Goal: Task Accomplishment & Management: Manage account settings

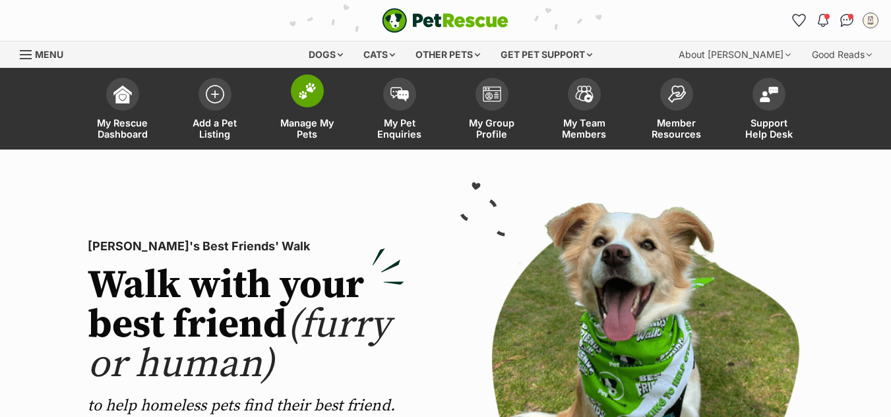
click at [307, 100] on span at bounding box center [307, 91] width 33 height 33
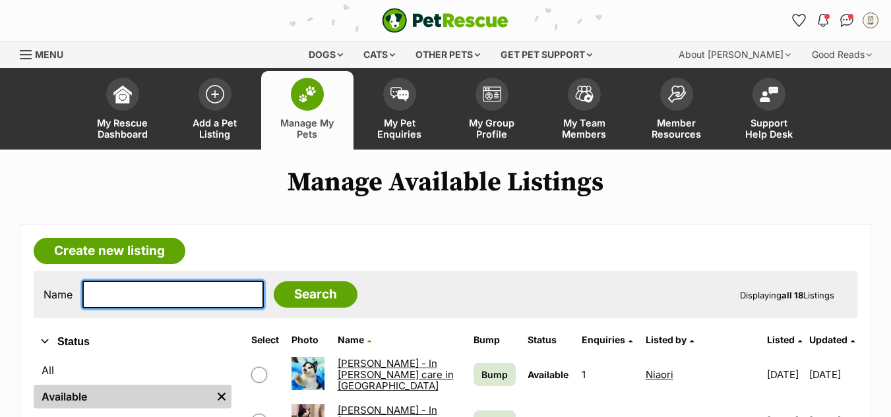
click at [183, 300] on input "text" at bounding box center [172, 295] width 181 height 28
type input "neo"
click at [274, 282] on input "Search" at bounding box center [316, 295] width 84 height 26
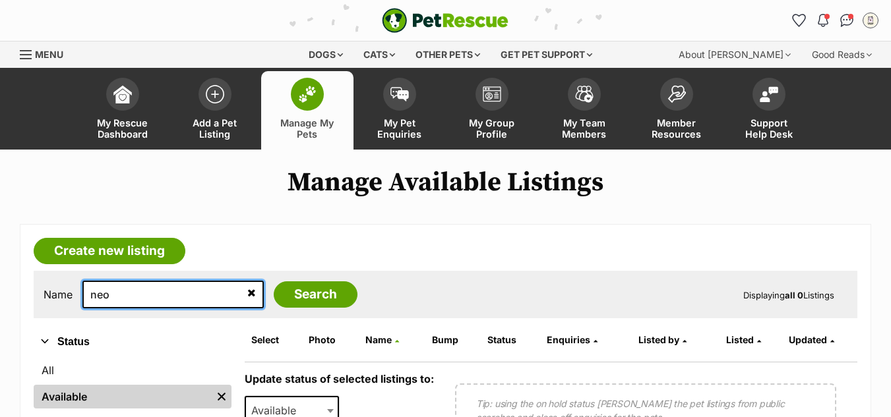
click at [133, 300] on input "neo" at bounding box center [172, 295] width 181 height 28
type input "nio"
click at [274, 282] on input "Search" at bounding box center [316, 295] width 84 height 26
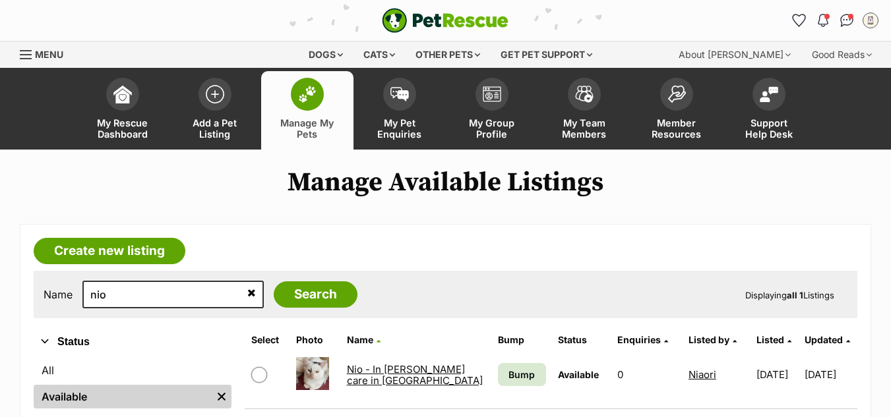
click at [378, 369] on link "Nio - In foster care in Clayton" at bounding box center [415, 375] width 136 height 24
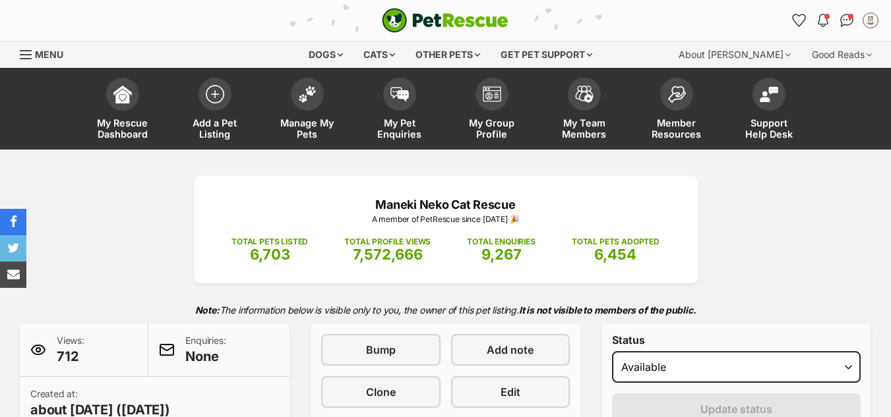
select select "rehomed"
click at [612, 351] on select "Draft Available On hold Adopted" at bounding box center [736, 367] width 249 height 32
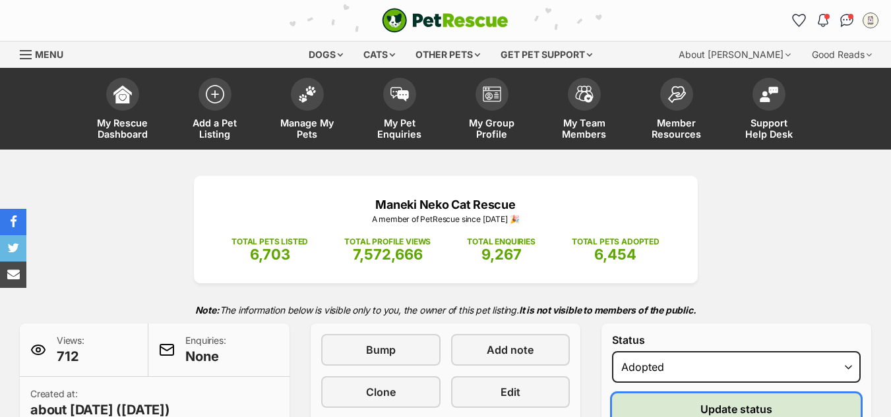
click at [690, 405] on button "Update status" at bounding box center [736, 410] width 249 height 32
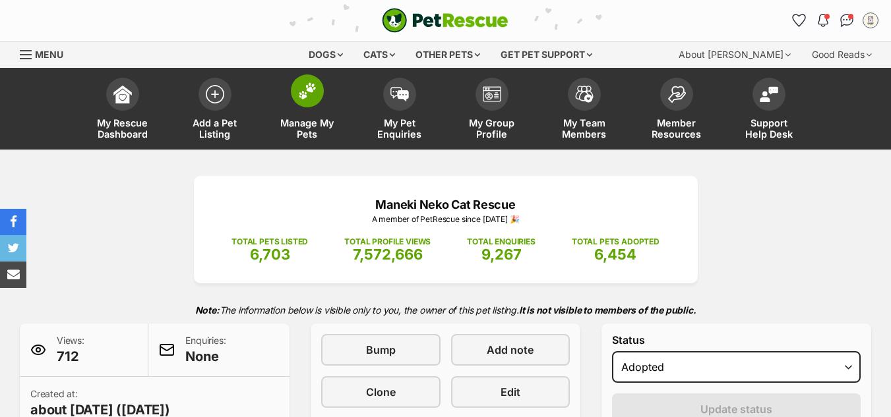
click at [303, 90] on img at bounding box center [307, 90] width 18 height 17
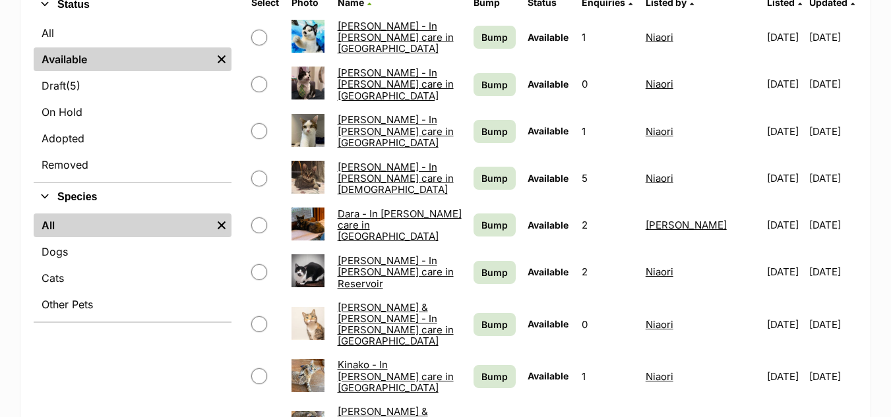
scroll to position [372, 0]
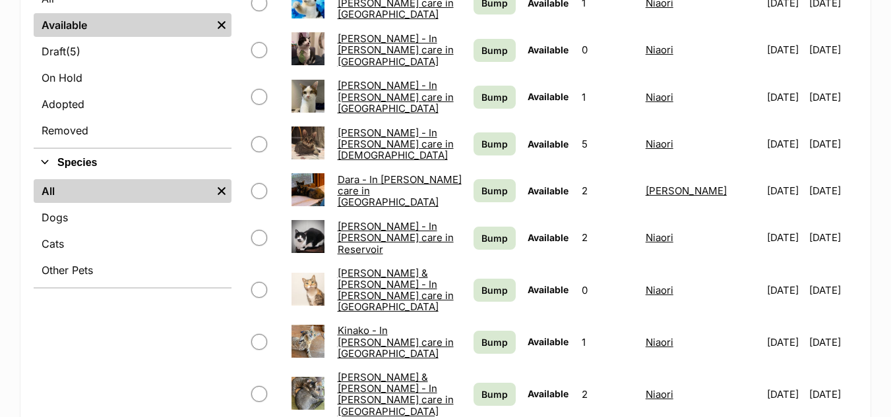
click at [365, 142] on link "Cornelius - In foster care in Templestowe" at bounding box center [396, 145] width 116 height 36
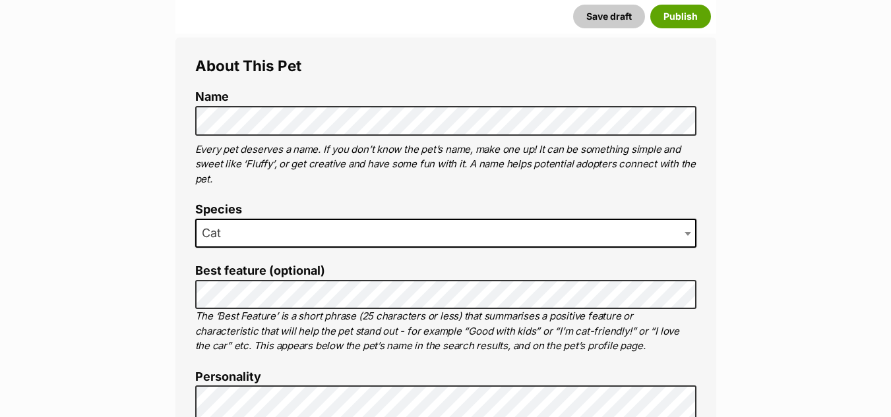
scroll to position [473, 0]
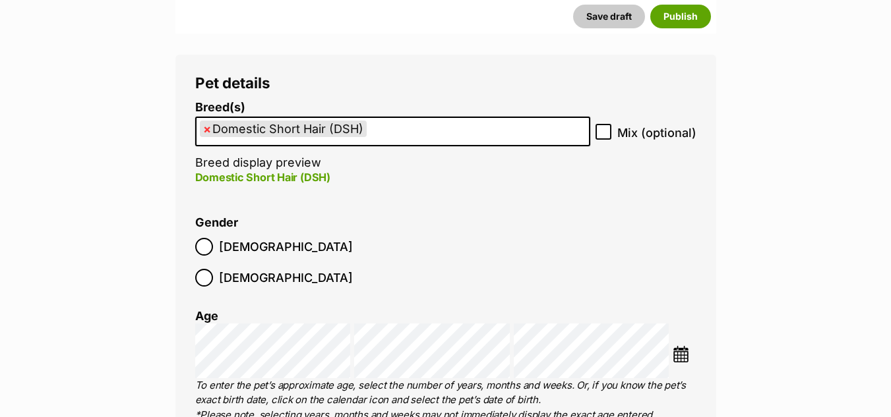
scroll to position [1646, 0]
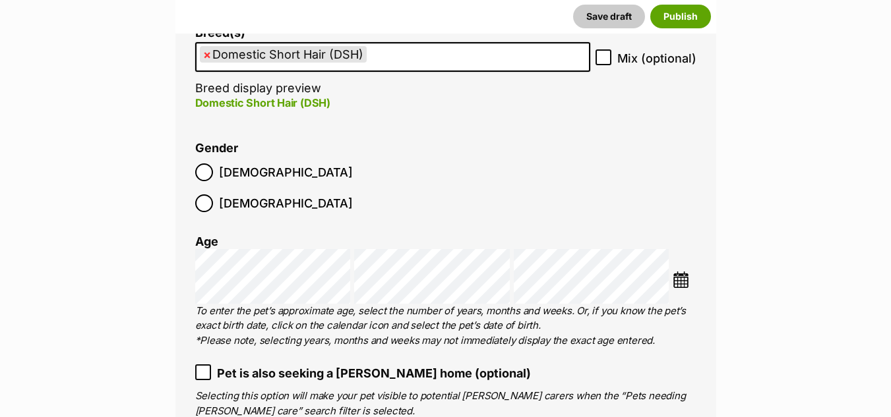
click at [498, 166] on li "Gender Male Female" at bounding box center [445, 181] width 501 height 78
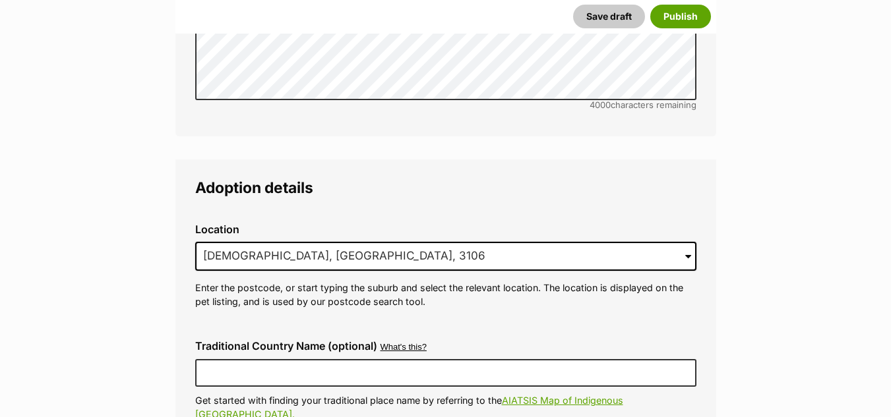
scroll to position [3030, 0]
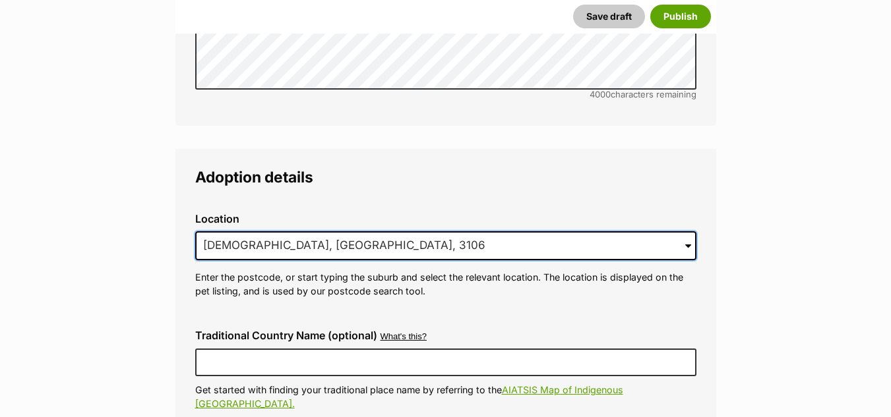
drag, startPoint x: 334, startPoint y: 220, endPoint x: 182, endPoint y: 210, distance: 152.0
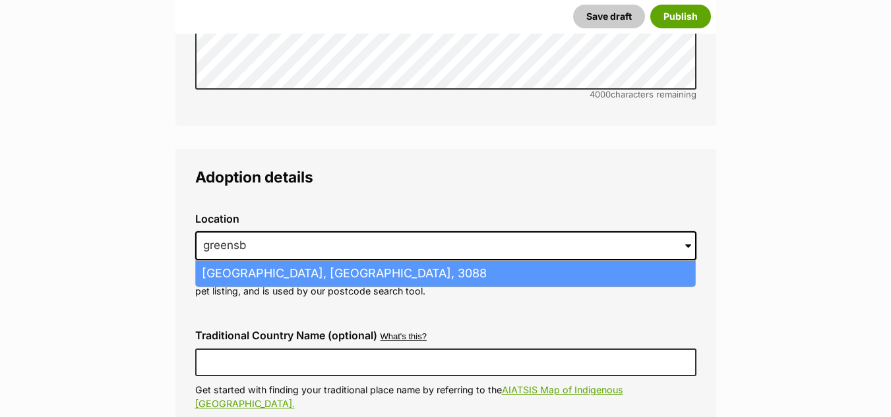
click at [235, 261] on li "Greensborough, Victoria, 3088" at bounding box center [445, 274] width 499 height 26
type input "Greensborough, Victoria, 3088"
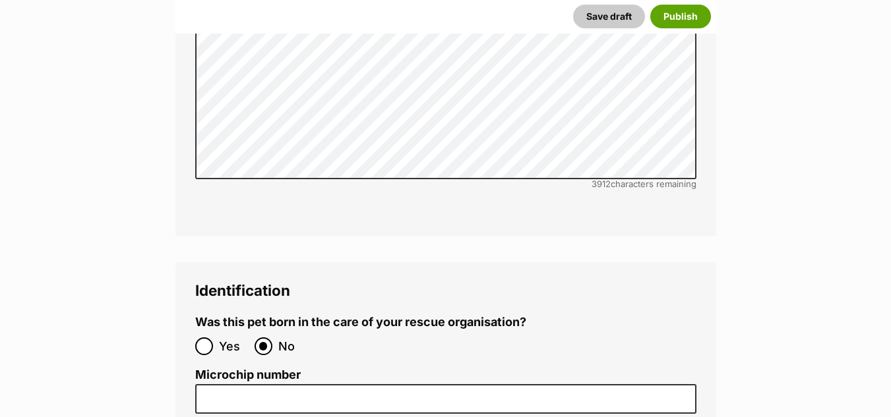
scroll to position [4222, 0]
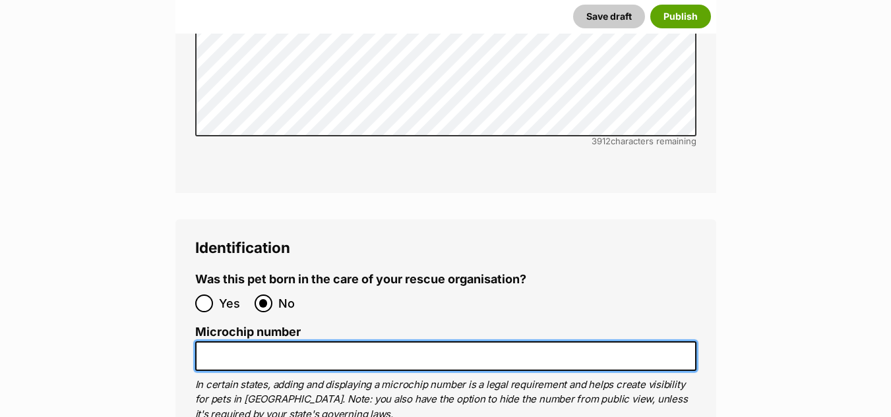
click at [208, 342] on input "Microchip number" at bounding box center [445, 357] width 501 height 30
paste input "900139000056535"
type input "900139000056535"
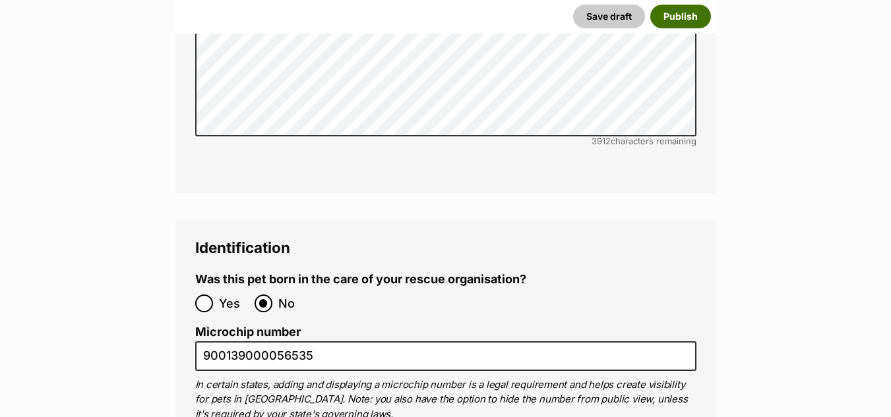
click at [674, 18] on button "Publish" at bounding box center [680, 17] width 61 height 24
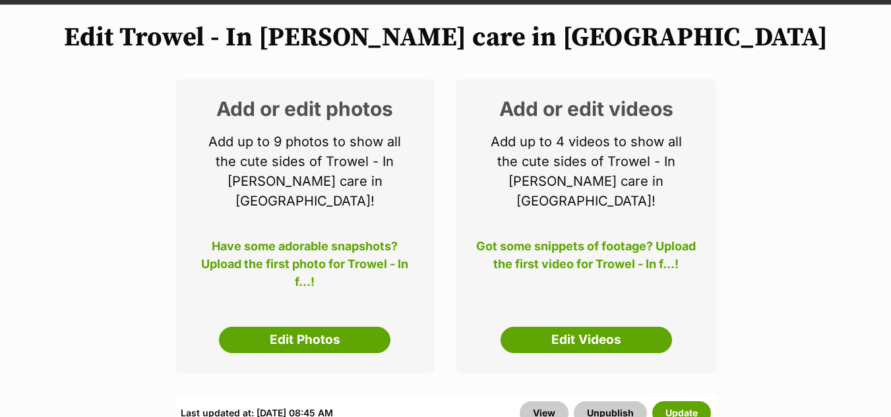
scroll to position [156, 0]
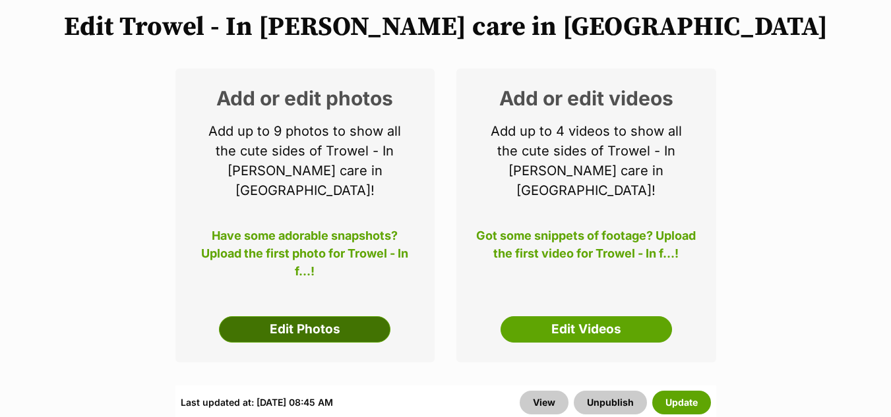
click at [309, 316] on link "Edit Photos" at bounding box center [304, 329] width 171 height 26
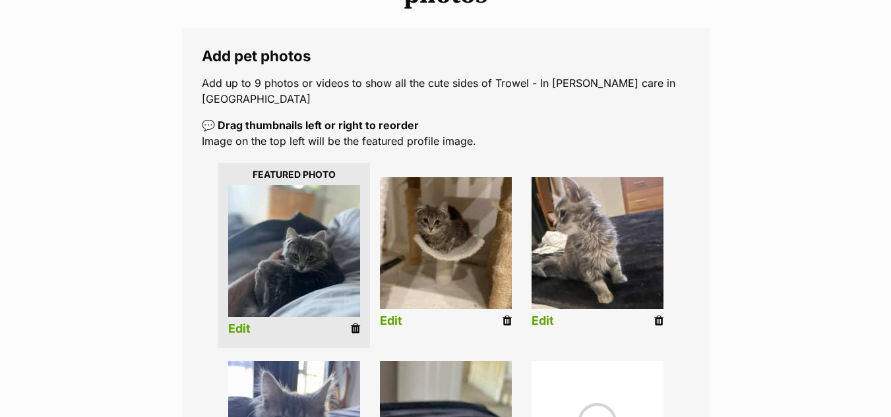
scroll to position [253, 0]
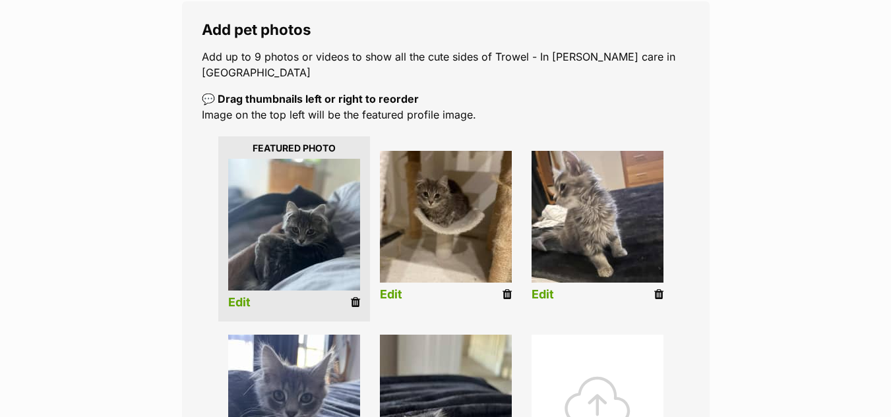
click at [357, 297] on icon at bounding box center [355, 303] width 9 height 12
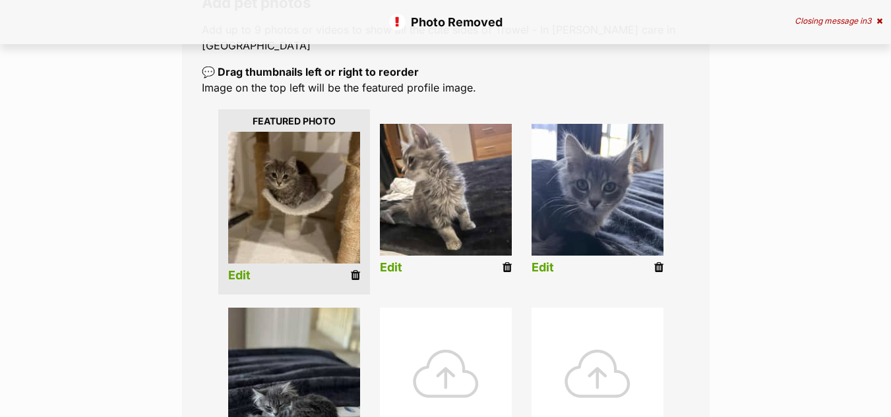
scroll to position [301, 0]
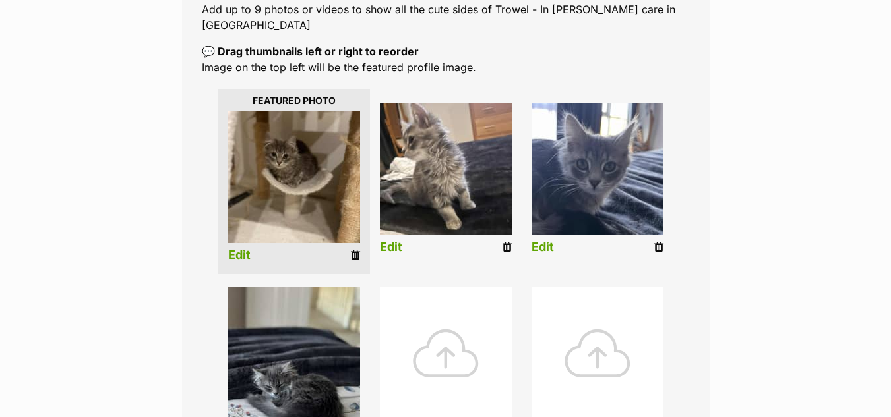
click at [357, 249] on icon at bounding box center [355, 255] width 9 height 12
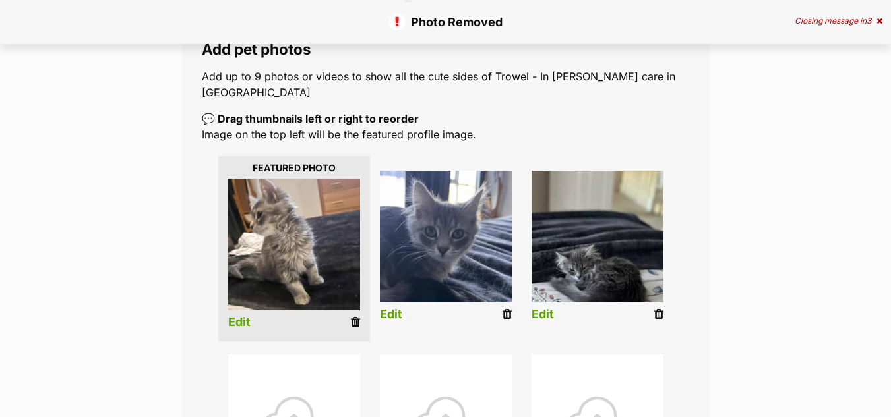
scroll to position [186, 0]
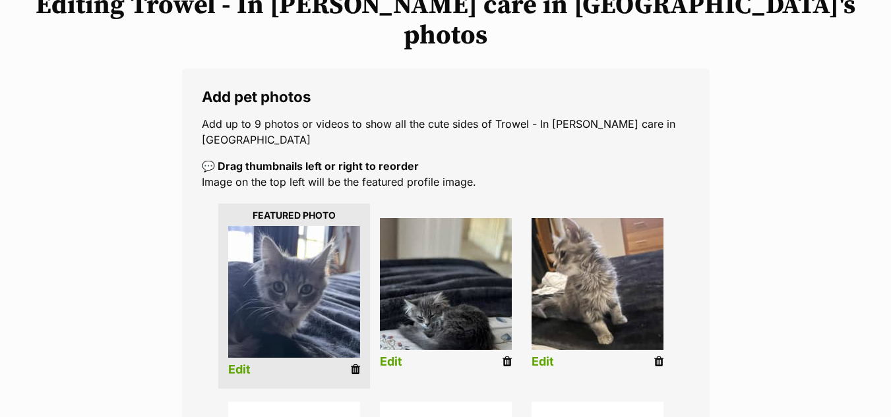
click at [394, 355] on link "Edit" at bounding box center [391, 362] width 22 height 14
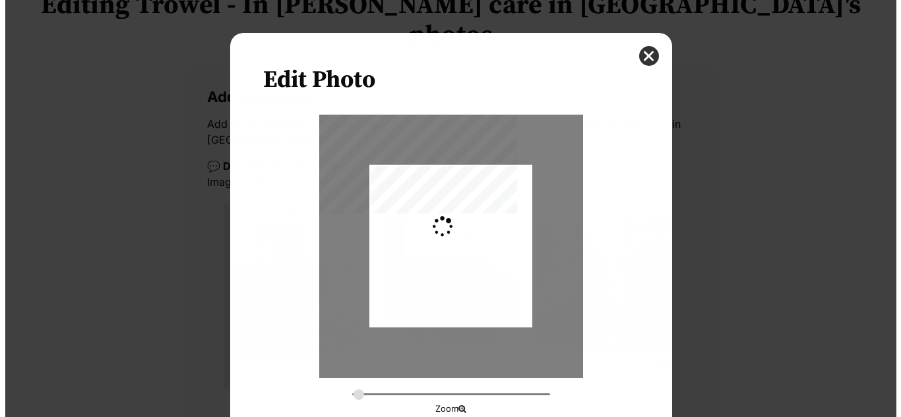
scroll to position [0, 0]
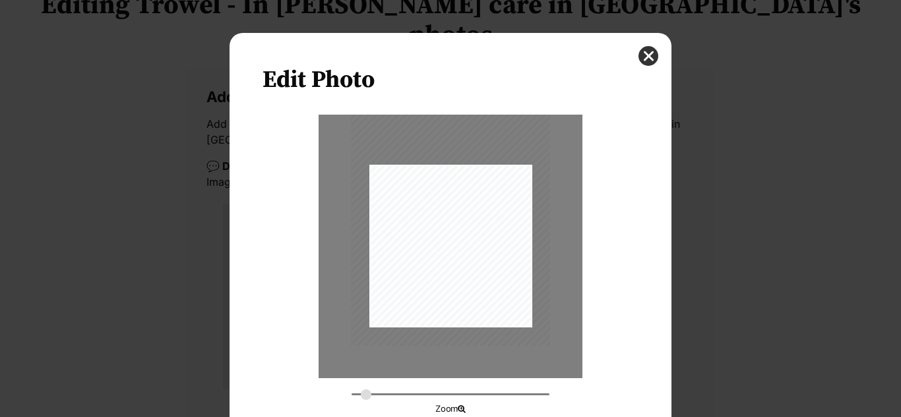
type input "0.3328"
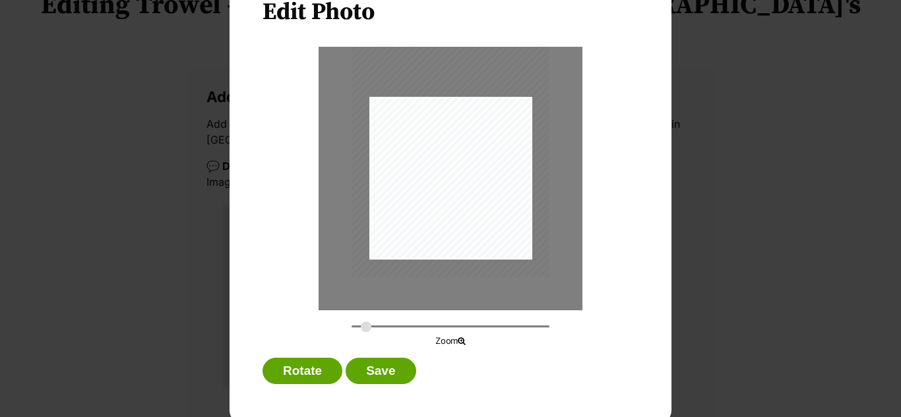
scroll to position [75, 0]
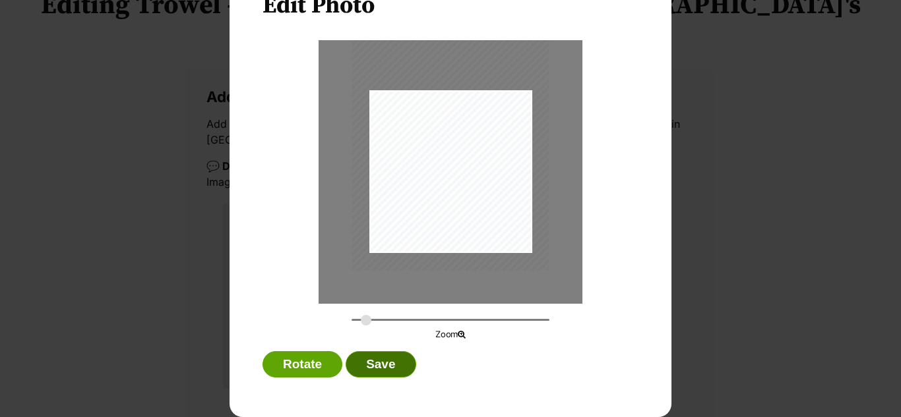
click at [380, 374] on button "Save" at bounding box center [380, 364] width 70 height 26
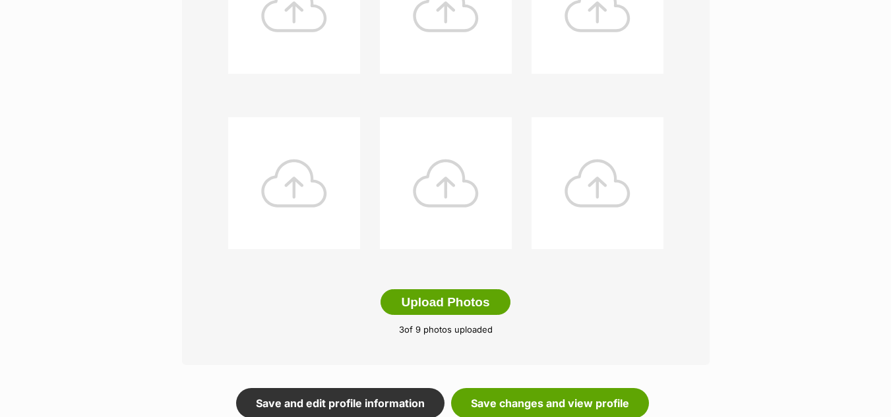
scroll to position [652, 0]
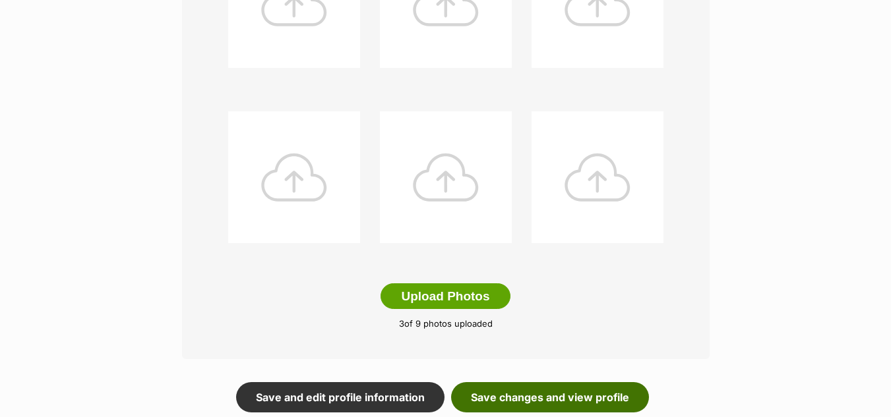
click at [521, 382] on link "Save changes and view profile" at bounding box center [550, 397] width 198 height 30
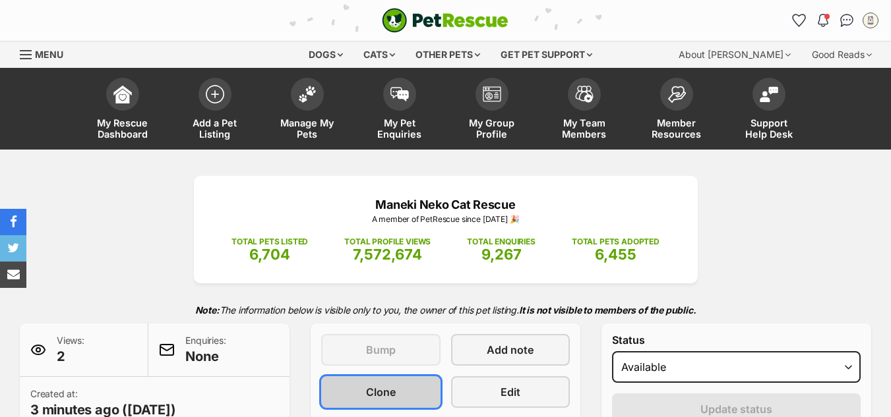
click at [379, 391] on span "Clone" at bounding box center [381, 392] width 30 height 16
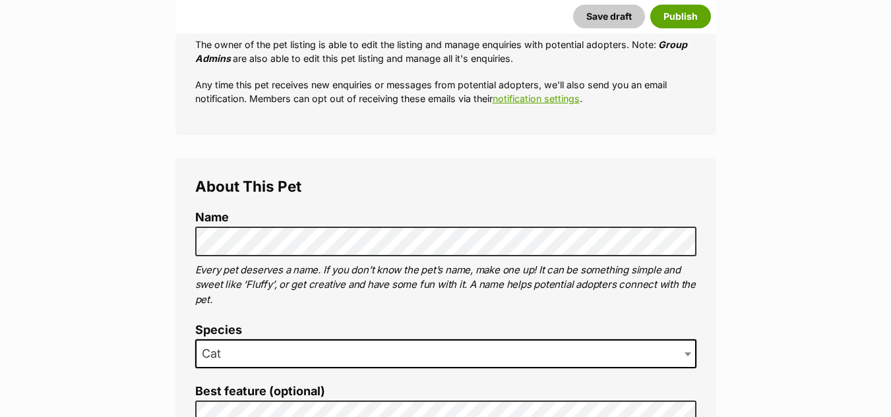
scroll to position [383, 0]
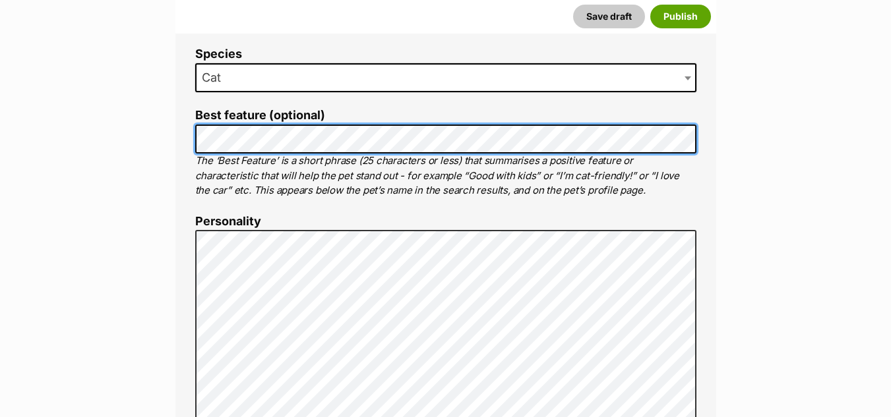
scroll to position [702, 0]
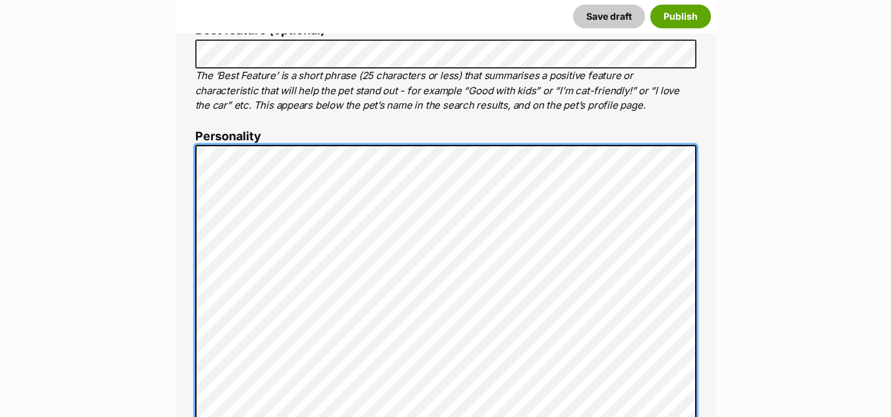
click at [193, 153] on div "About This Pet Name Henlo there, it looks like you might be using the pet name …" at bounding box center [445, 349] width 541 height 1104
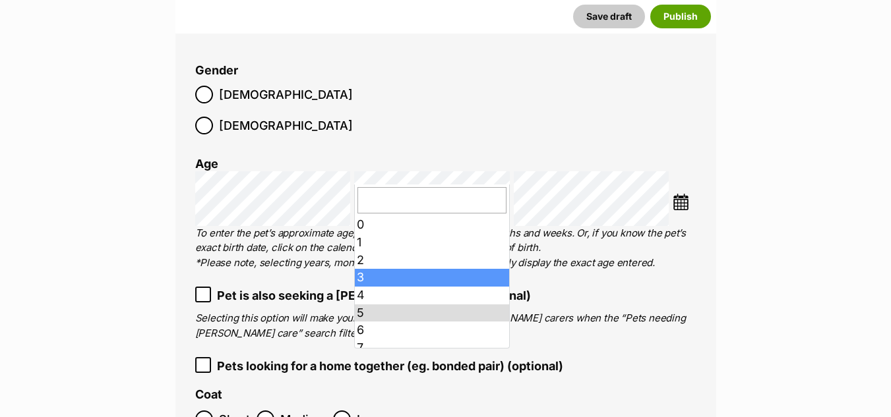
scroll to position [1735, 0]
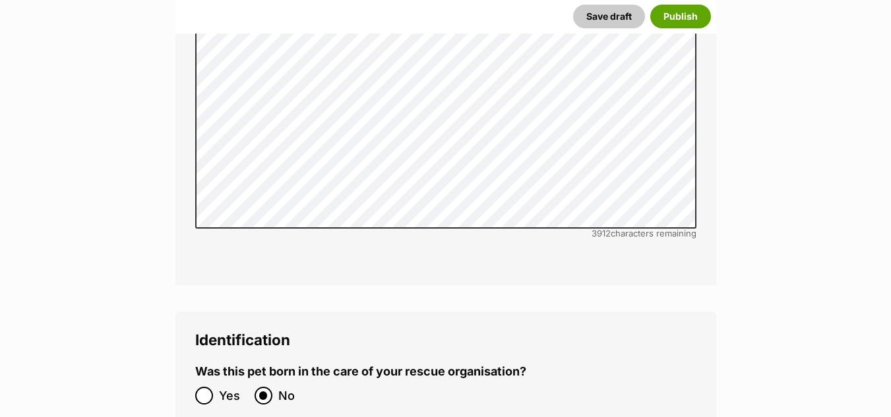
scroll to position [4257, 0]
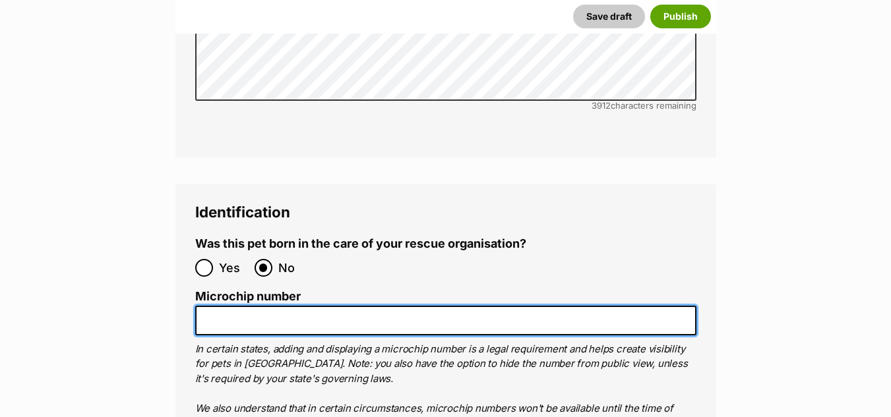
click at [231, 306] on input "Microchip number" at bounding box center [445, 321] width 501 height 30
paste input "900139000056538"
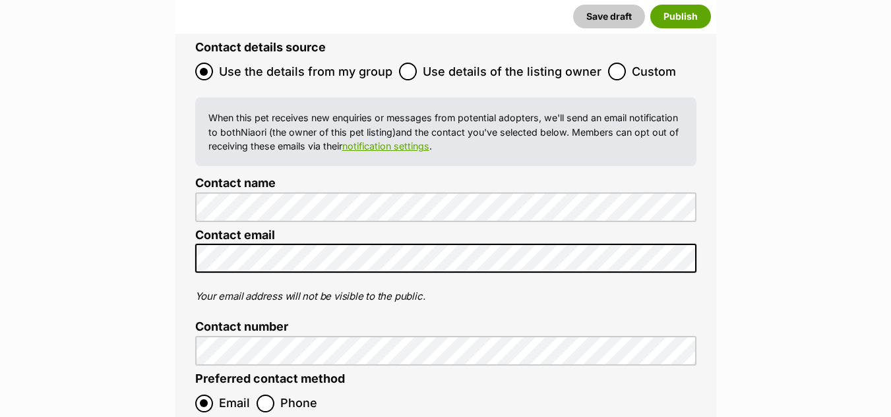
scroll to position [5226, 0]
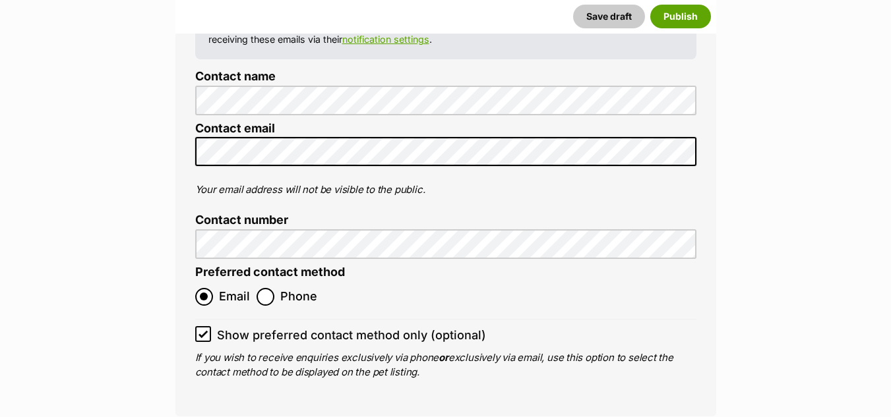
type input "900139000056538"
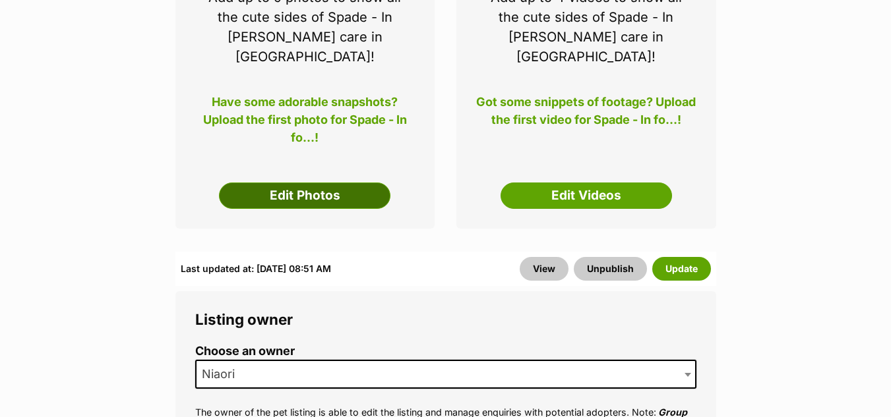
click at [295, 183] on link "Edit Photos" at bounding box center [304, 196] width 171 height 26
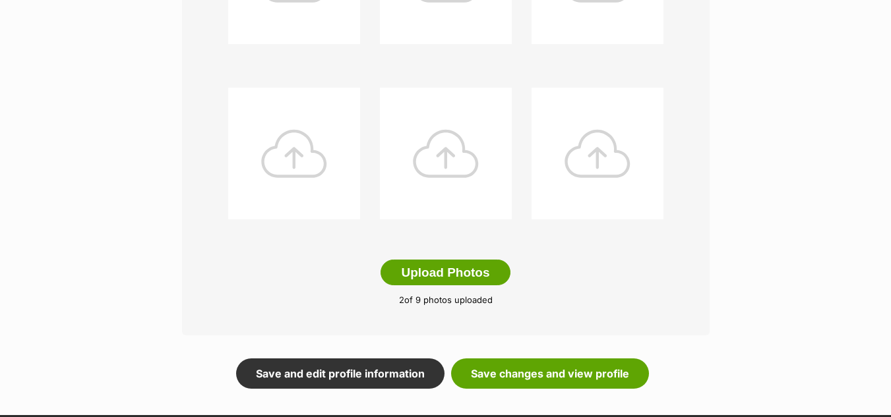
scroll to position [682, 0]
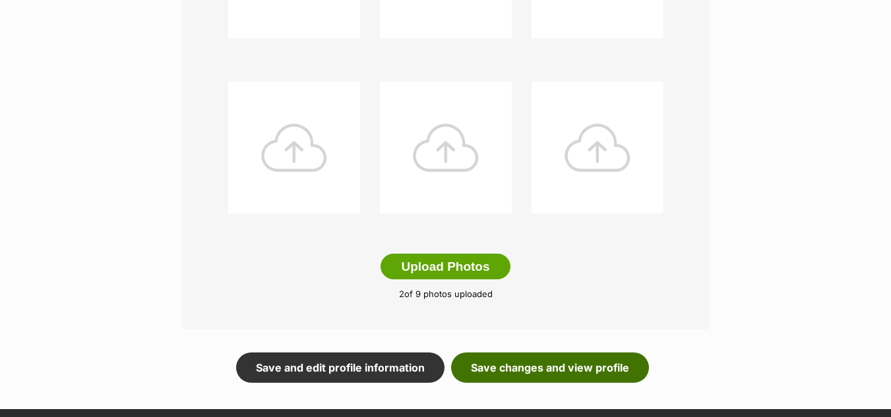
click at [526, 353] on link "Save changes and view profile" at bounding box center [550, 368] width 198 height 30
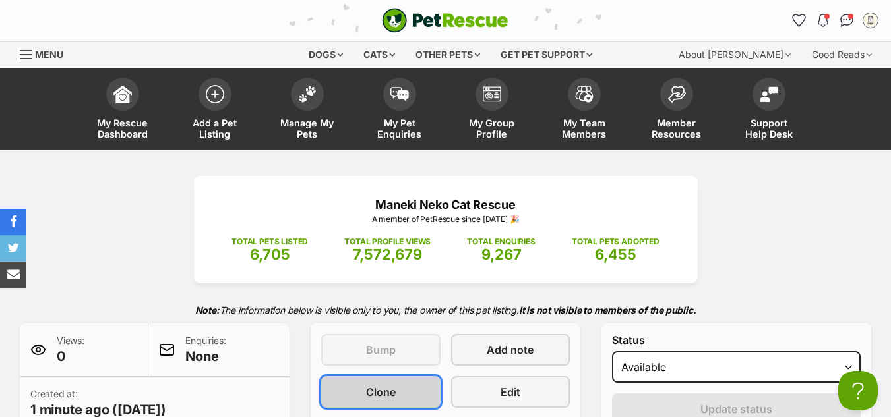
click at [404, 382] on link "Clone" at bounding box center [380, 392] width 119 height 32
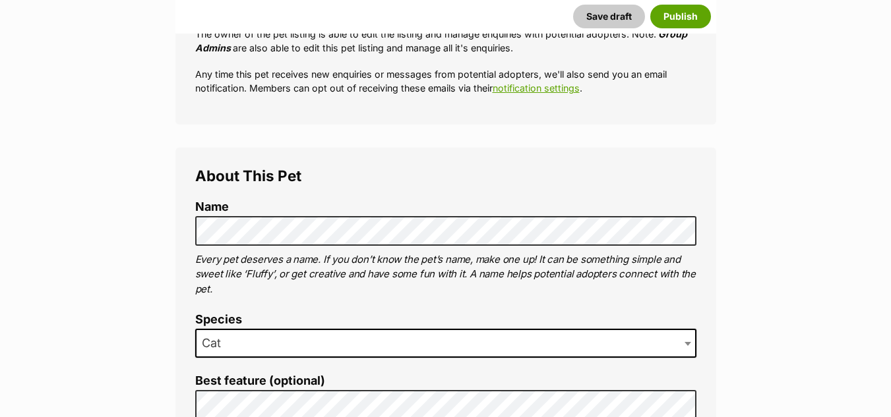
scroll to position [532, 0]
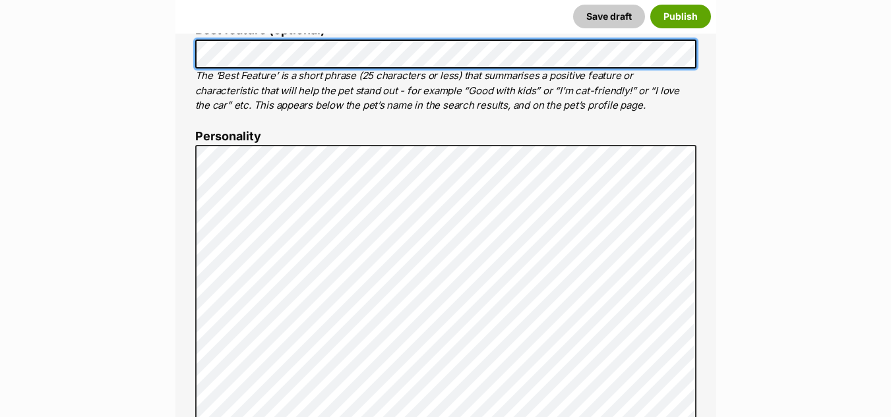
scroll to position [745, 0]
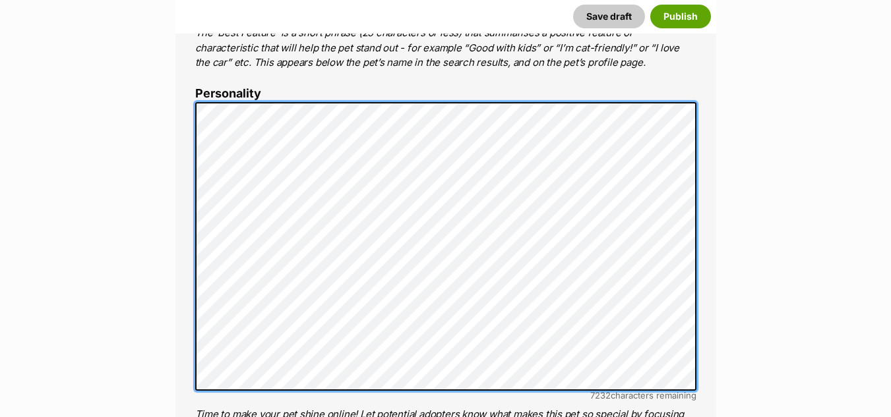
click at [178, 104] on div "About This Pet Name Henlo there, it looks like you might be using the pet name …" at bounding box center [445, 306] width 541 height 1104
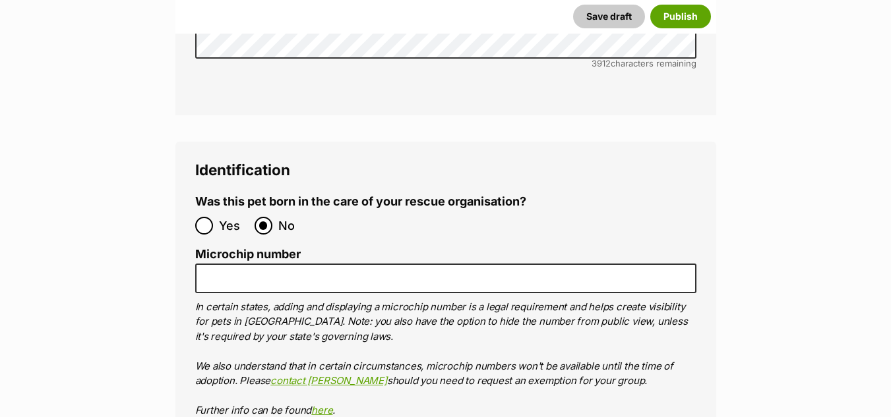
scroll to position [4332, 0]
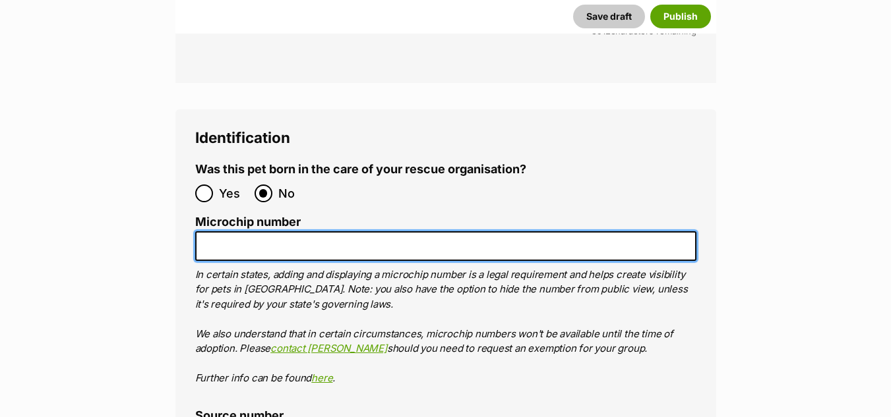
click at [207, 231] on input "Microchip number" at bounding box center [445, 246] width 501 height 30
paste input "900139000056547"
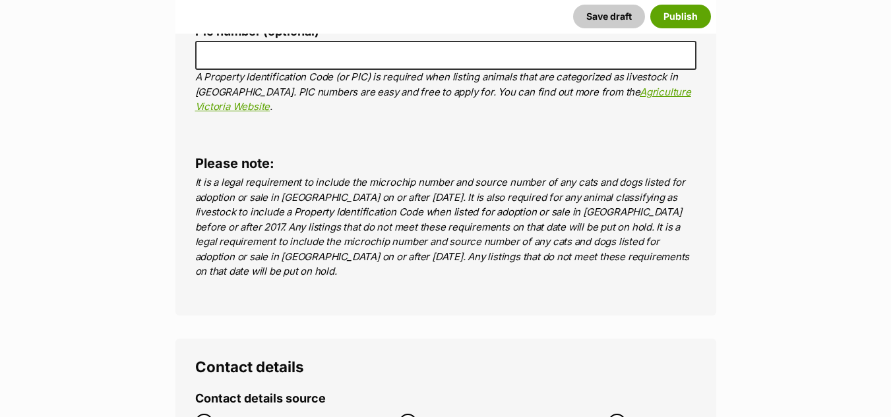
scroll to position [4874, 0]
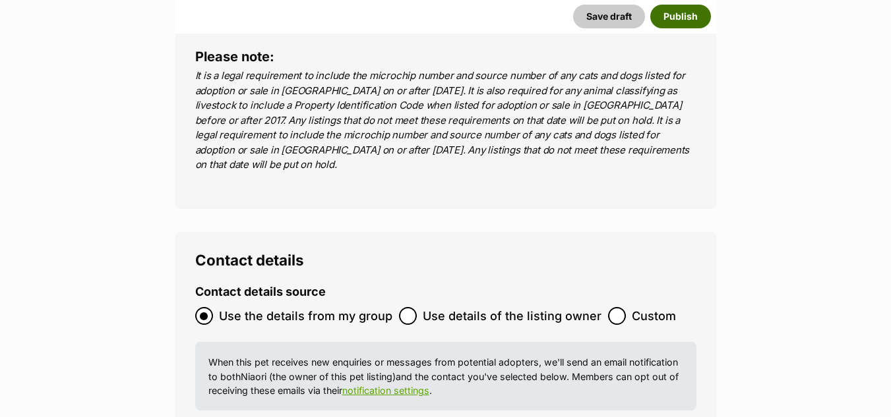
type input "900139000056547"
click at [673, 12] on button "Publish" at bounding box center [680, 17] width 61 height 24
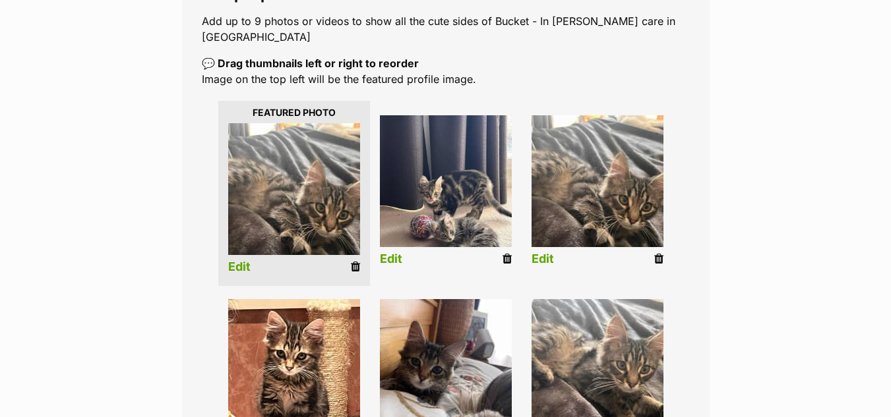
scroll to position [333, 0]
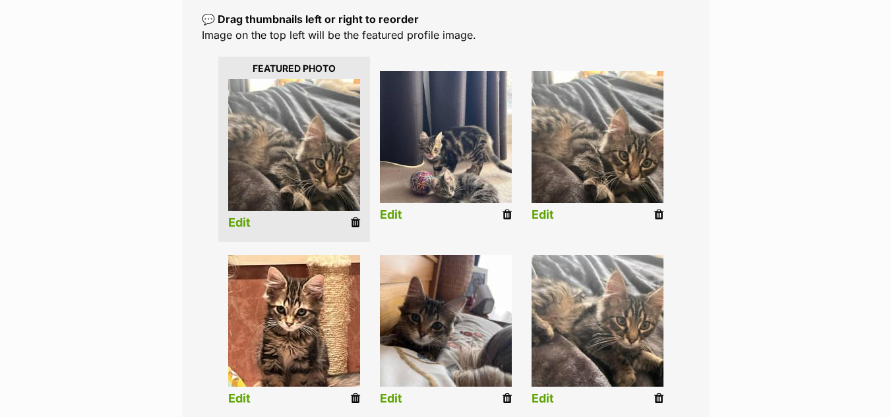
drag, startPoint x: 661, startPoint y: 179, endPoint x: 500, endPoint y: 67, distance: 196.2
click at [661, 209] on icon at bounding box center [658, 215] width 9 height 12
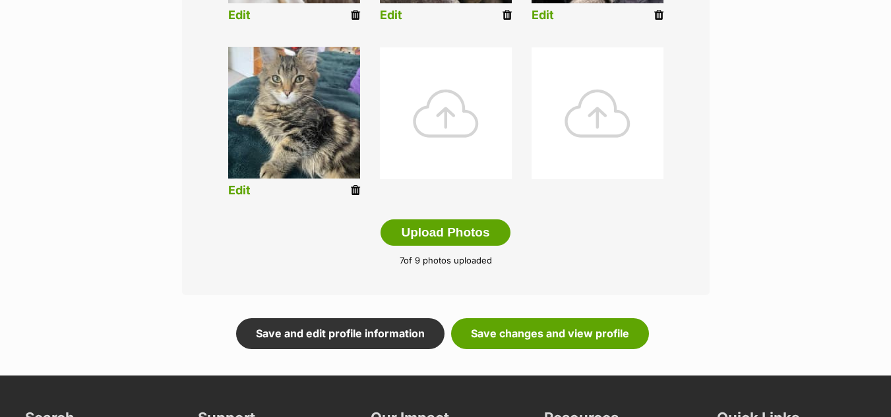
scroll to position [725, 0]
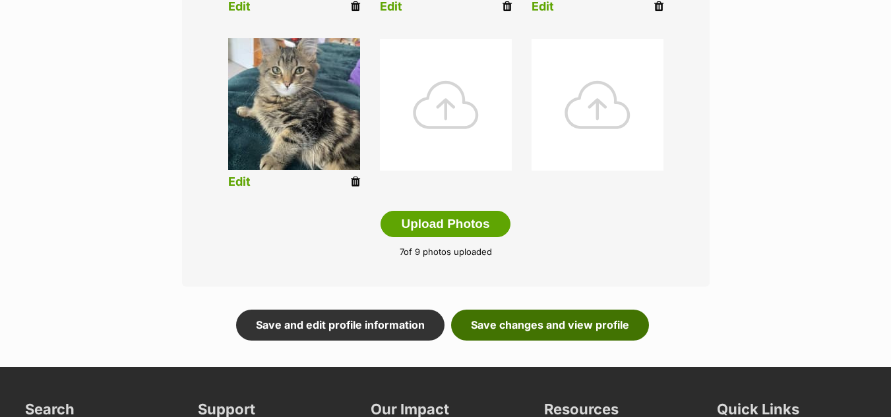
click at [552, 310] on link "Save changes and view profile" at bounding box center [550, 325] width 198 height 30
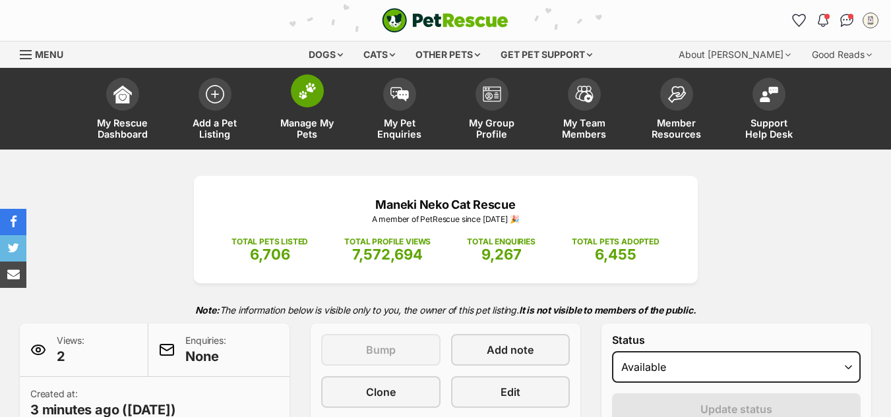
click at [307, 90] on img at bounding box center [307, 90] width 18 height 17
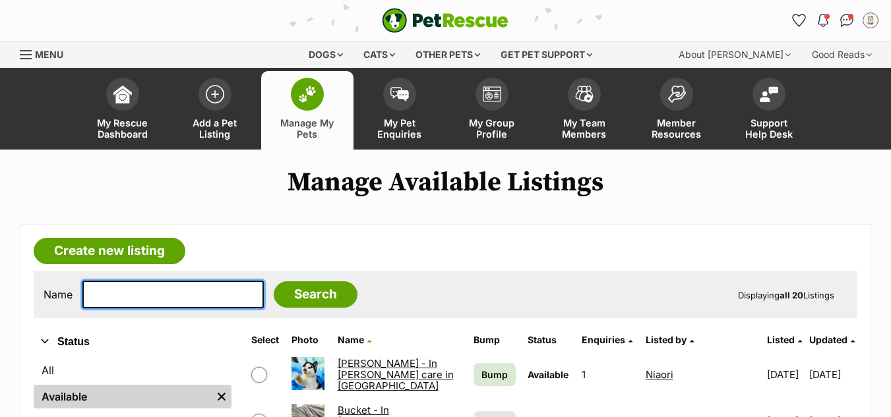
click at [172, 297] on input "text" at bounding box center [172, 295] width 181 height 28
type input "trowel"
click at [274, 282] on input "Search" at bounding box center [316, 295] width 84 height 26
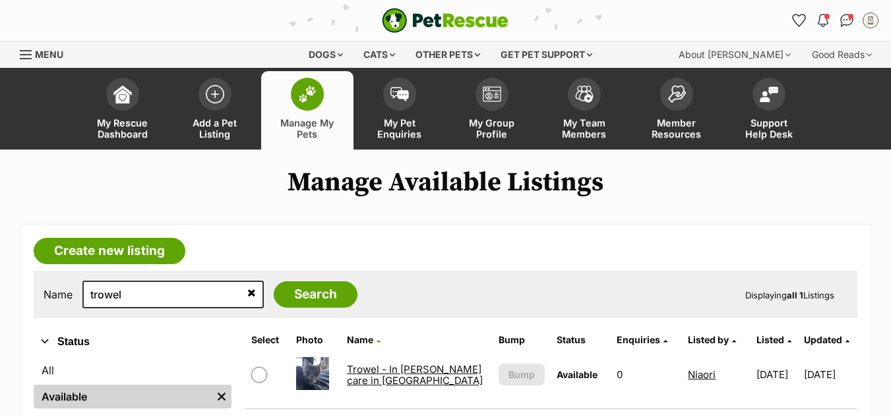
click at [363, 373] on link "Trowel - In [PERSON_NAME] care in [GEOGRAPHIC_DATA]" at bounding box center [415, 375] width 136 height 24
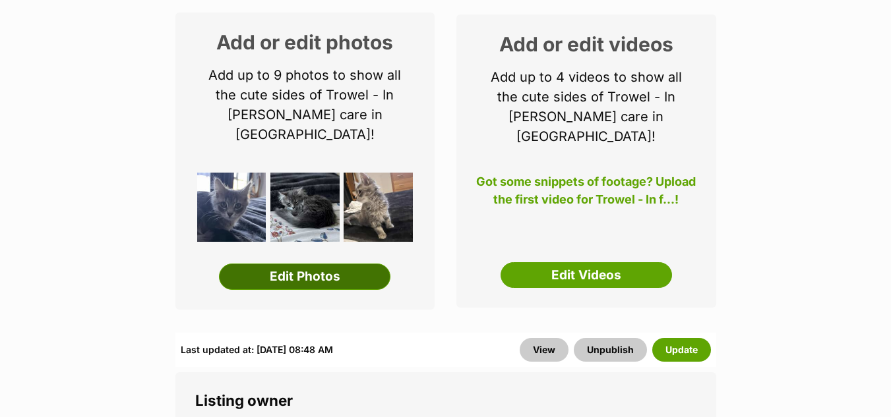
click at [302, 264] on link "Edit Photos" at bounding box center [304, 277] width 171 height 26
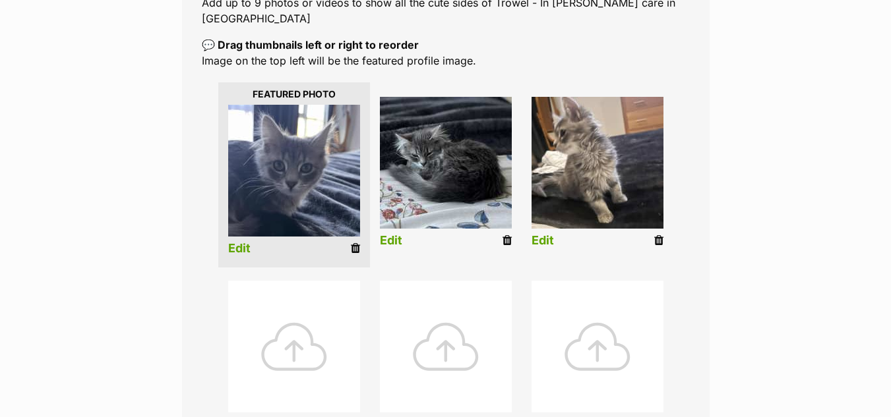
scroll to position [363, 0]
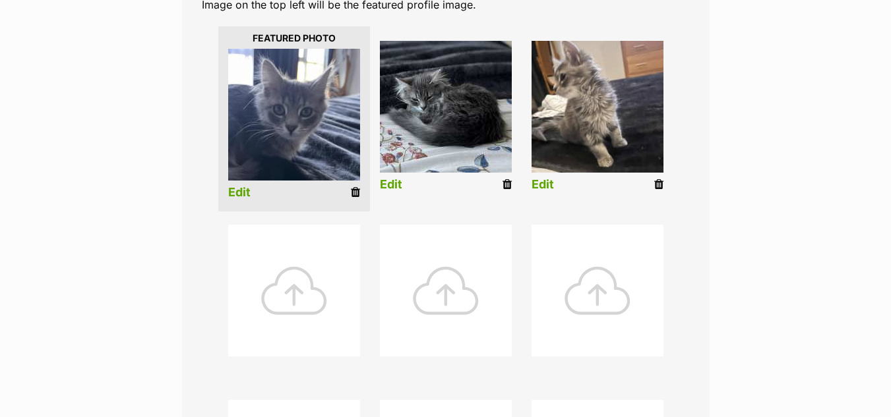
click at [306, 252] on div at bounding box center [294, 291] width 132 height 132
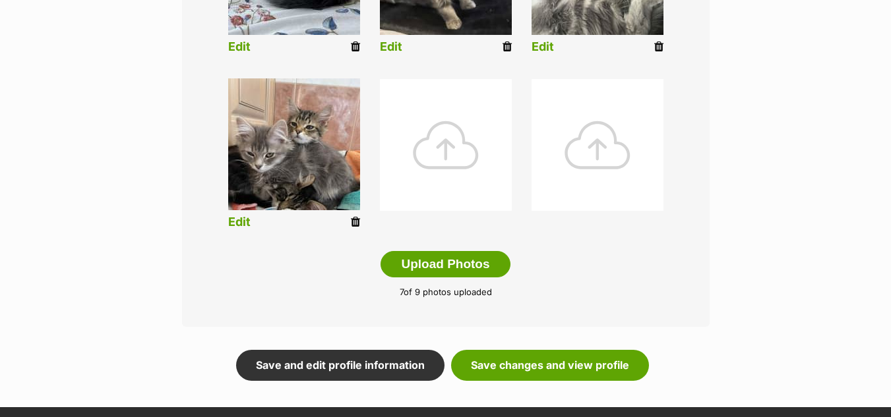
scroll to position [715, 0]
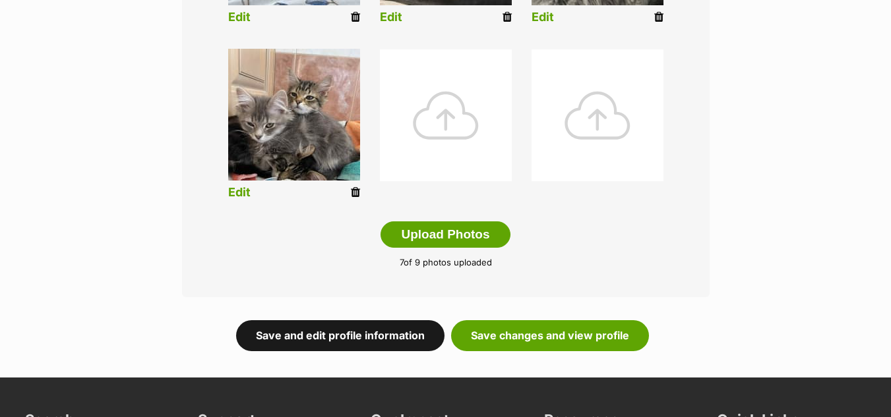
click at [373, 320] on link "Save and edit profile information" at bounding box center [340, 335] width 208 height 30
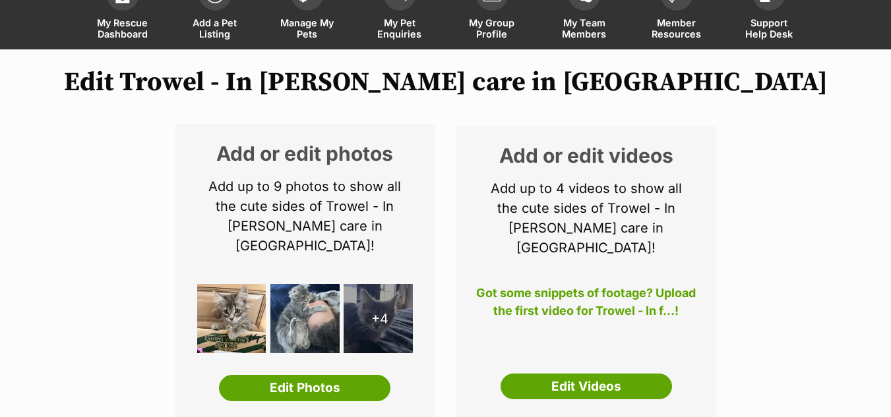
scroll to position [145, 0]
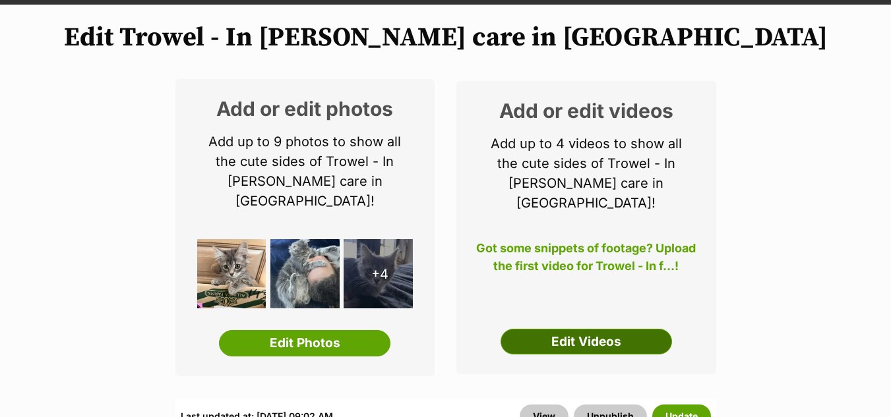
click at [583, 329] on link "Edit Videos" at bounding box center [585, 342] width 171 height 26
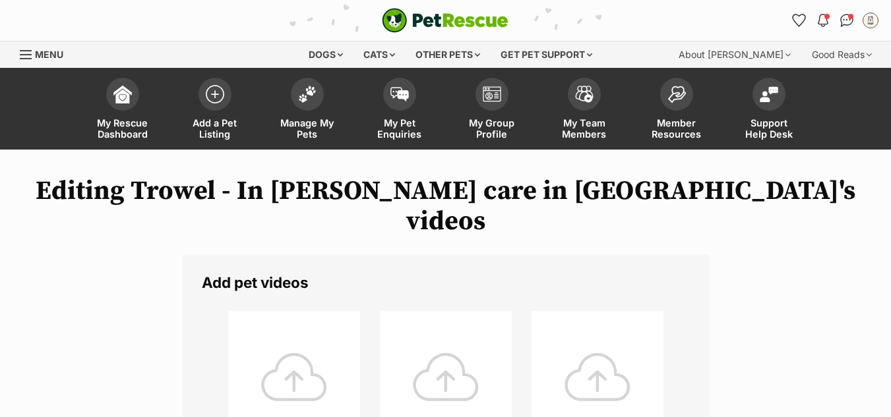
click at [309, 337] on div at bounding box center [294, 377] width 132 height 132
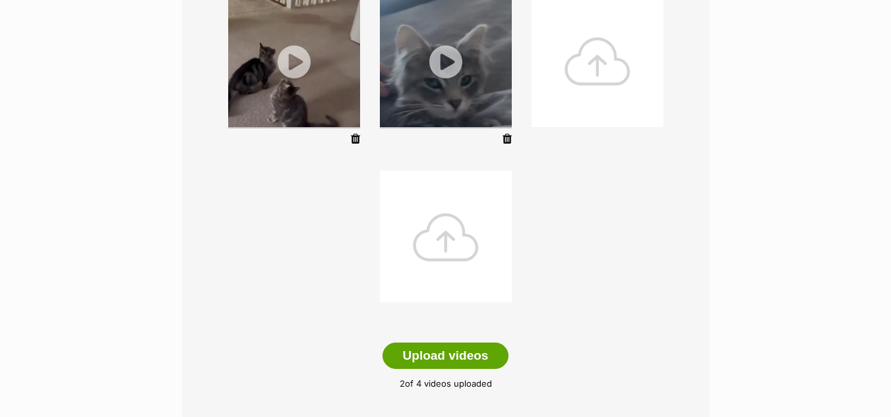
scroll to position [371, 0]
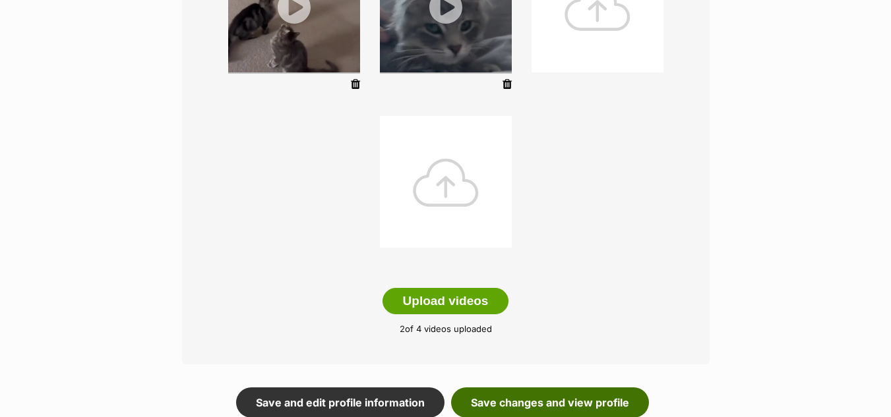
click at [514, 388] on link "Save changes and view profile" at bounding box center [550, 403] width 198 height 30
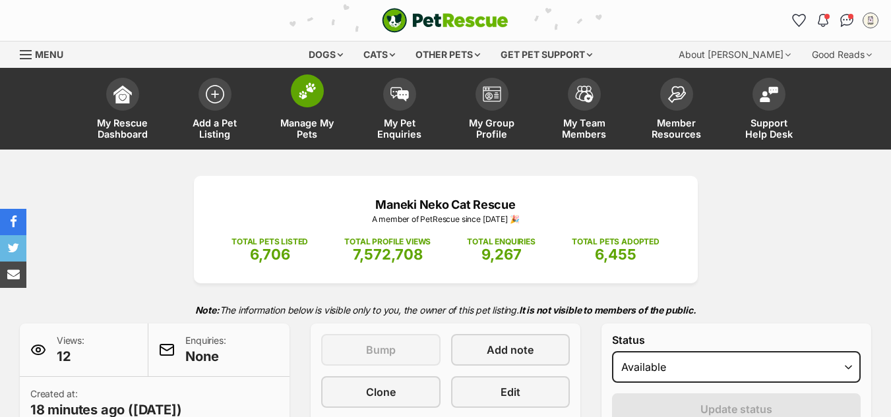
click at [308, 96] on img at bounding box center [307, 90] width 18 height 17
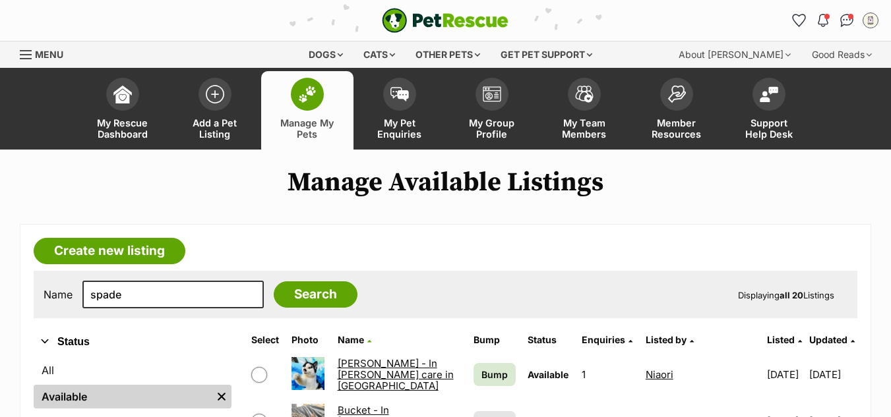
type input "spade"
click at [274, 282] on input "Search" at bounding box center [316, 295] width 84 height 26
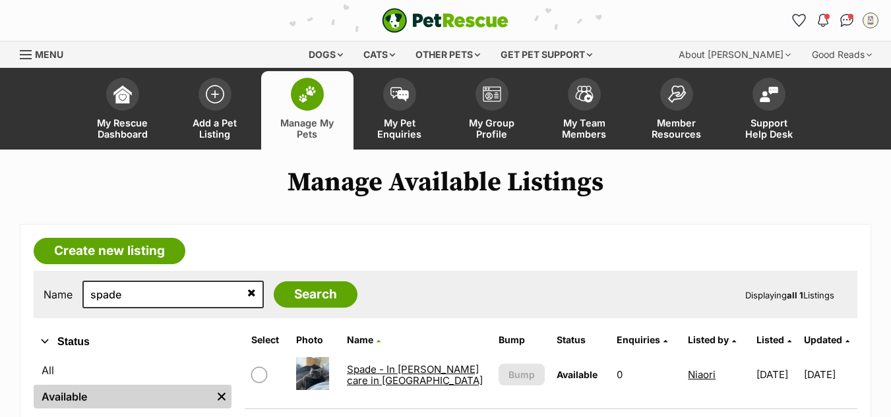
click at [371, 371] on link "Spade - In foster care in Greensborough" at bounding box center [415, 375] width 136 height 24
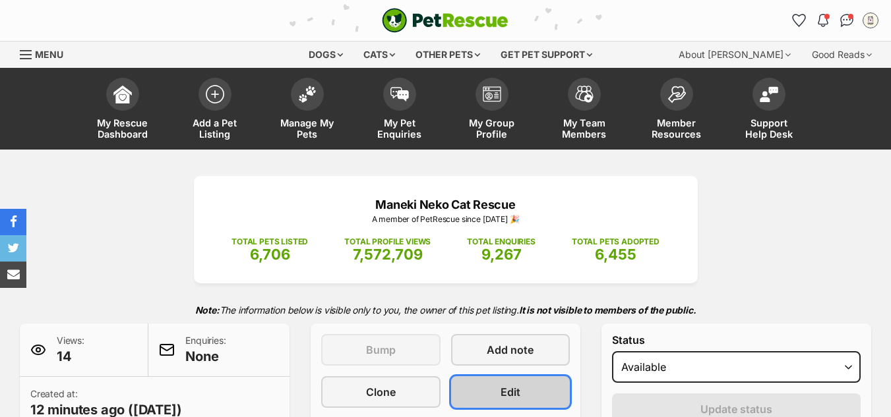
click at [508, 388] on span "Edit" at bounding box center [510, 392] width 20 height 16
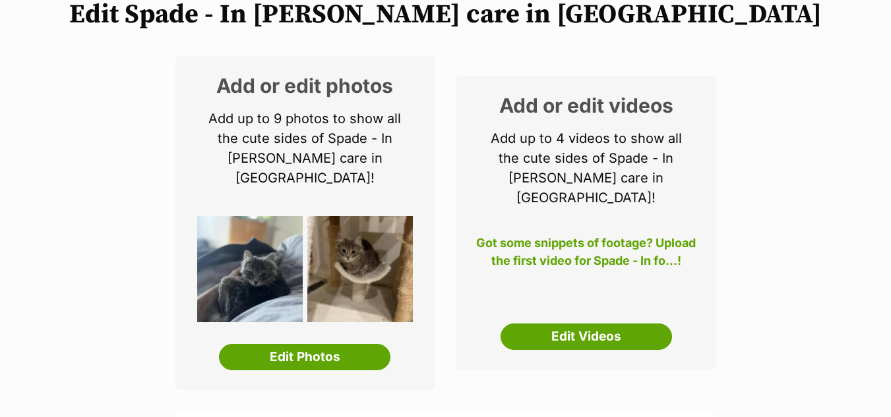
drag, startPoint x: 898, startPoint y: 23, endPoint x: 900, endPoint y: 36, distance: 12.7
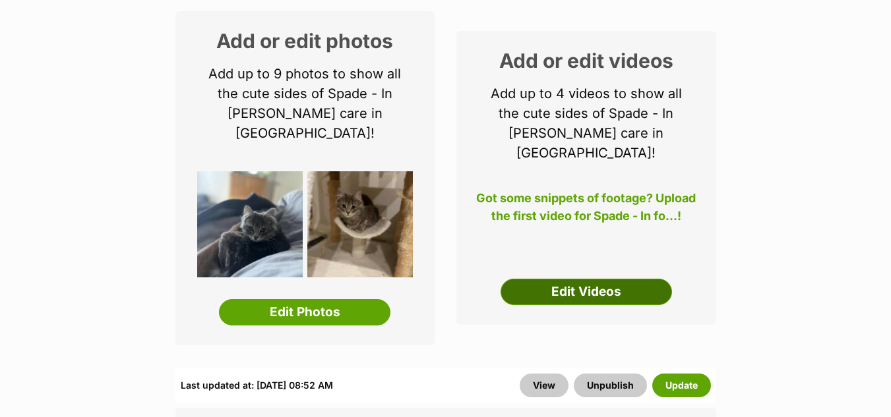
click at [592, 279] on link "Edit Videos" at bounding box center [585, 292] width 171 height 26
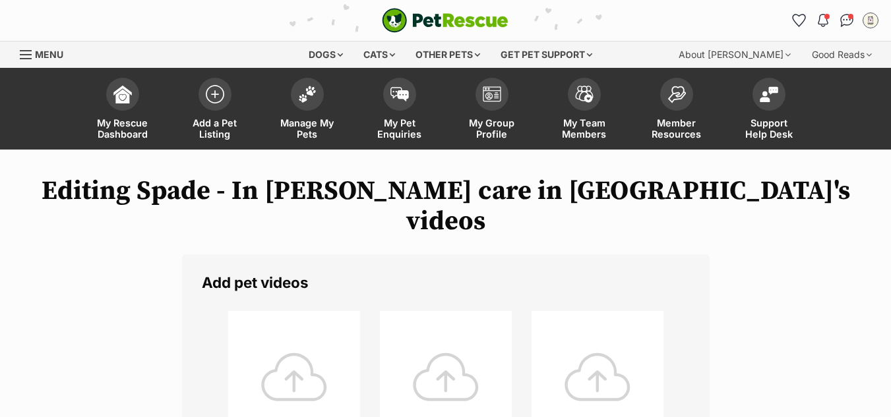
click at [318, 329] on div at bounding box center [294, 377] width 132 height 132
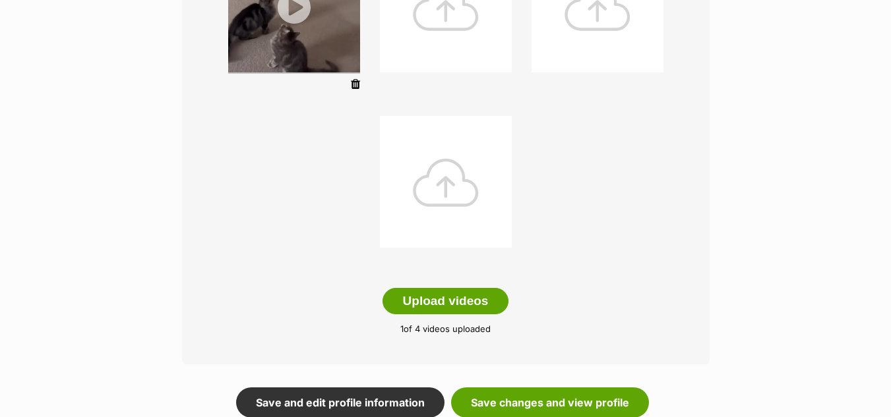
scroll to position [380, 0]
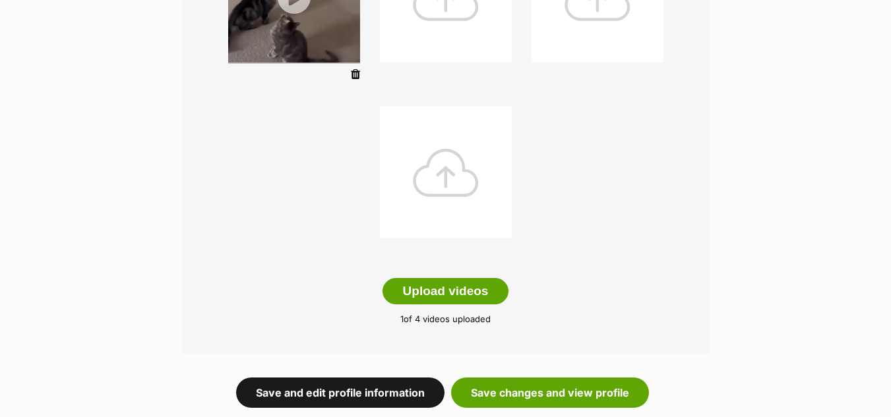
click at [344, 378] on link "Save and edit profile information" at bounding box center [340, 393] width 208 height 30
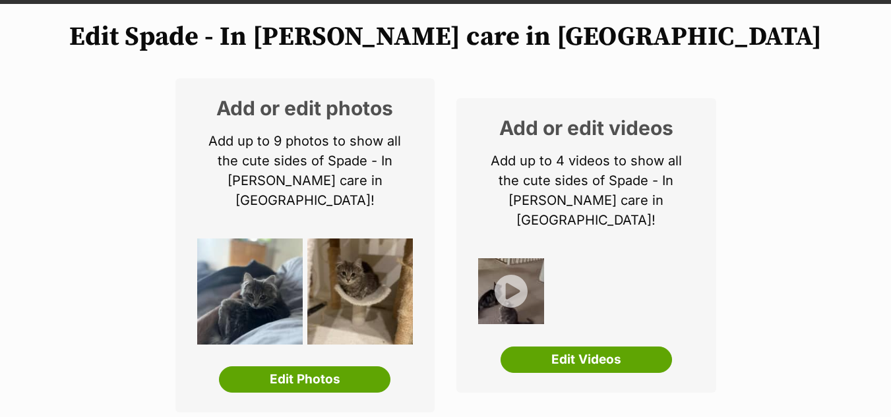
scroll to position [168, 0]
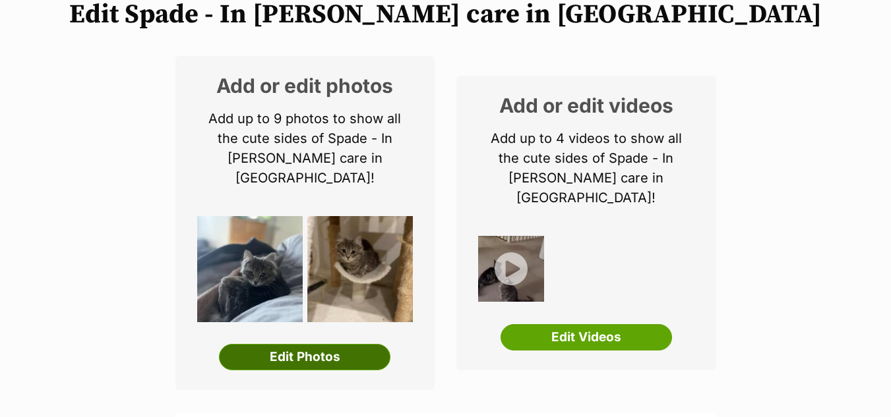
click at [328, 344] on link "Edit Photos" at bounding box center [304, 357] width 171 height 26
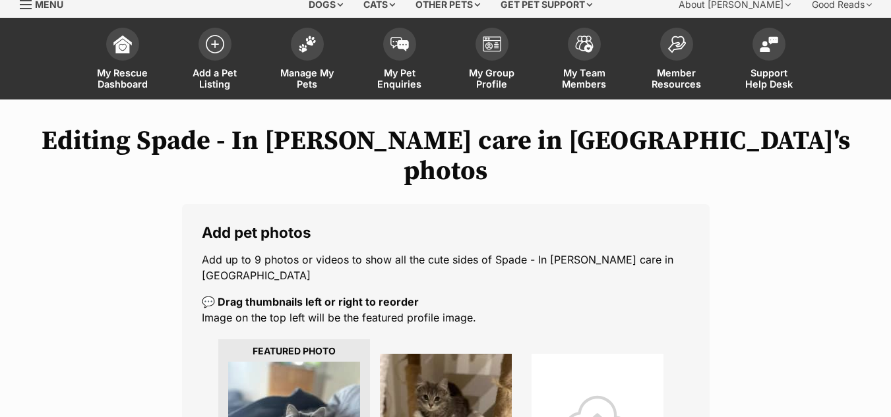
scroll to position [53, 0]
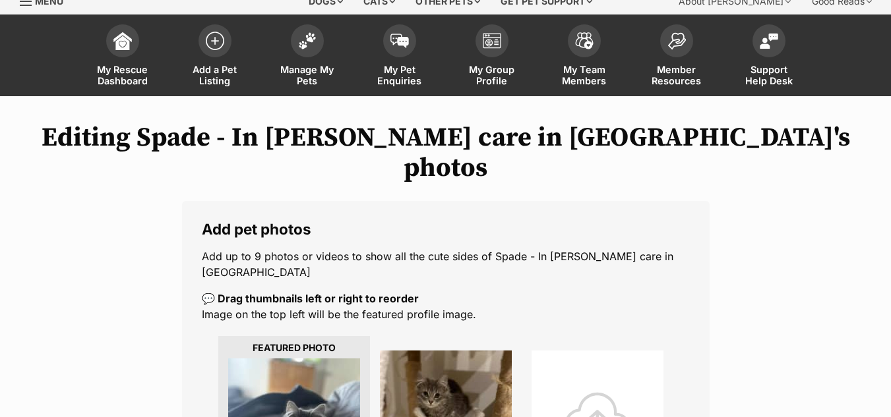
click at [624, 373] on div at bounding box center [597, 417] width 132 height 132
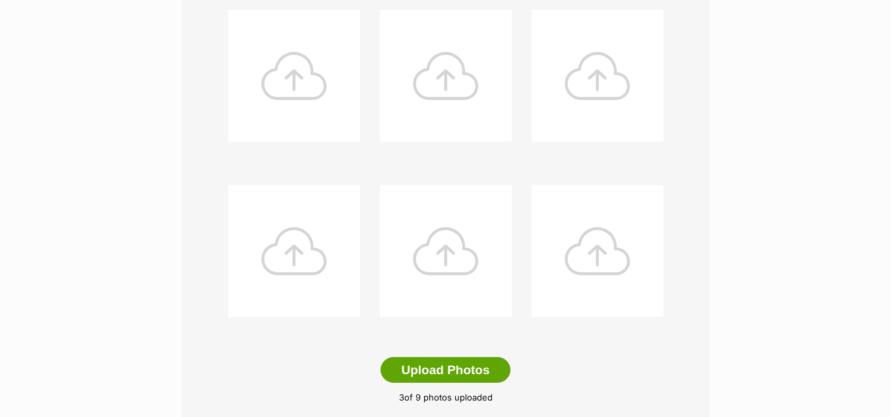
scroll to position [599, 0]
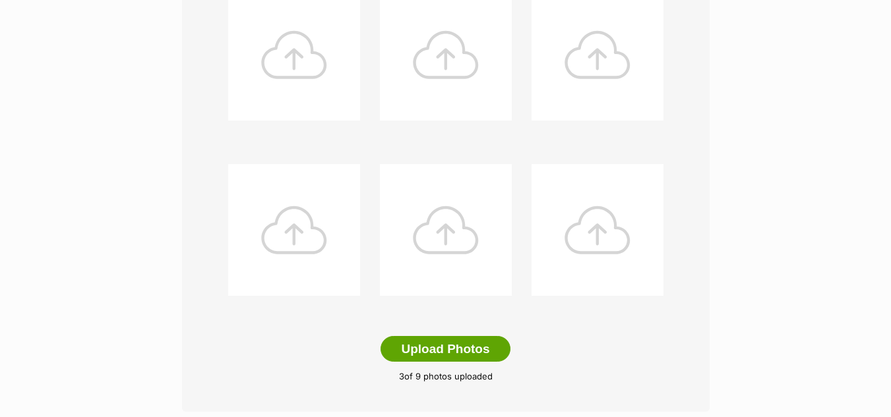
drag, startPoint x: 517, startPoint y: 301, endPoint x: 900, endPoint y: 109, distance: 428.4
click at [890, 109] on html "Skip to main content Log in to favourite this pet Log in Or sign up Search PetR…" at bounding box center [445, 304] width 891 height 1807
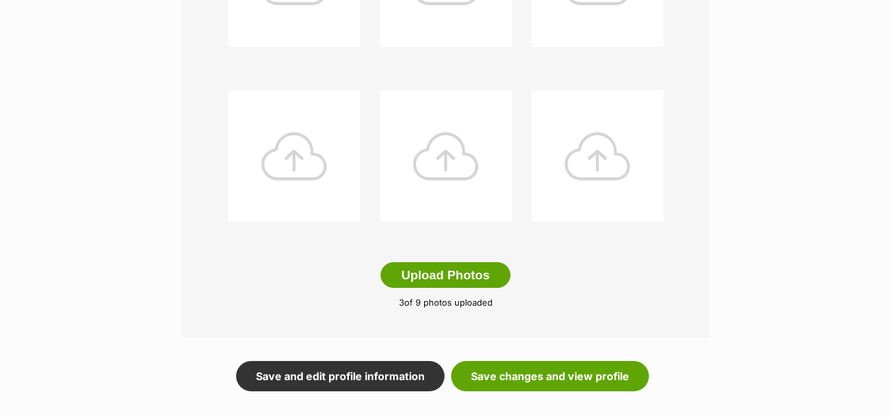
scroll to position [720, 0]
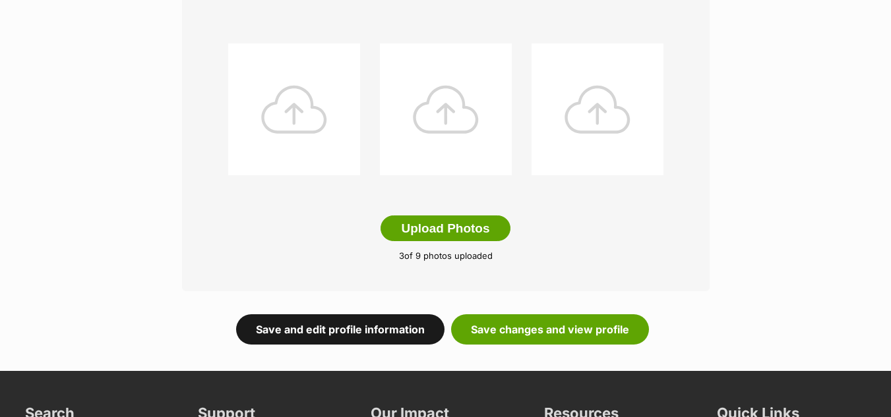
click at [314, 314] on link "Save and edit profile information" at bounding box center [340, 329] width 208 height 30
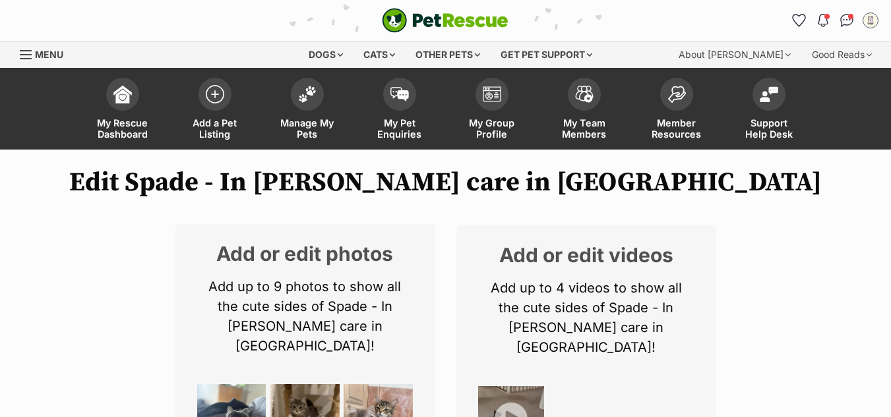
scroll to position [401, 0]
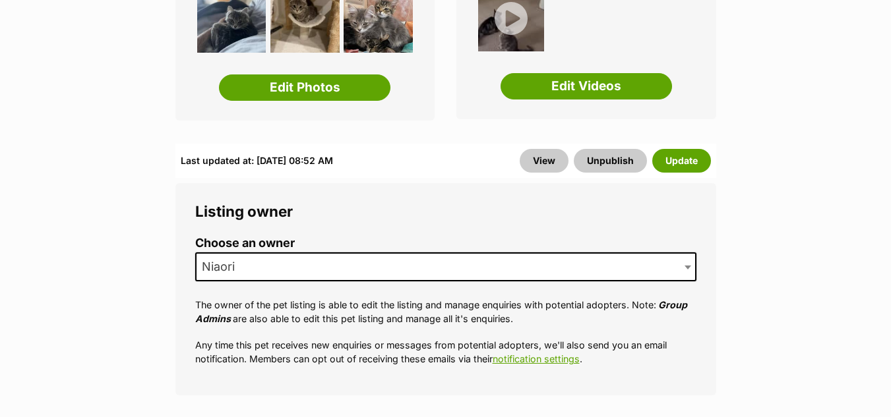
click at [596, 73] on link "Edit Videos" at bounding box center [585, 86] width 171 height 26
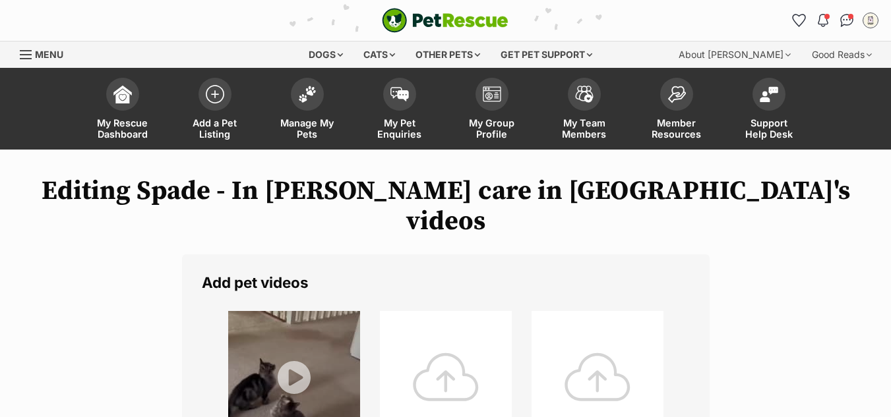
click at [444, 322] on div at bounding box center [446, 377] width 132 height 132
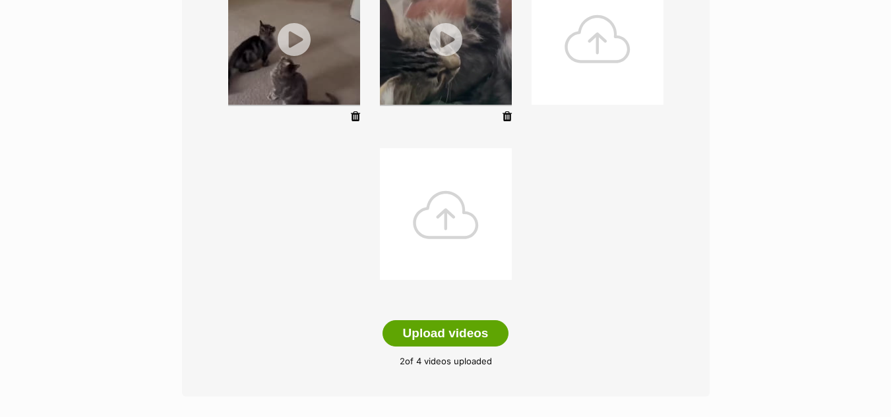
scroll to position [450, 0]
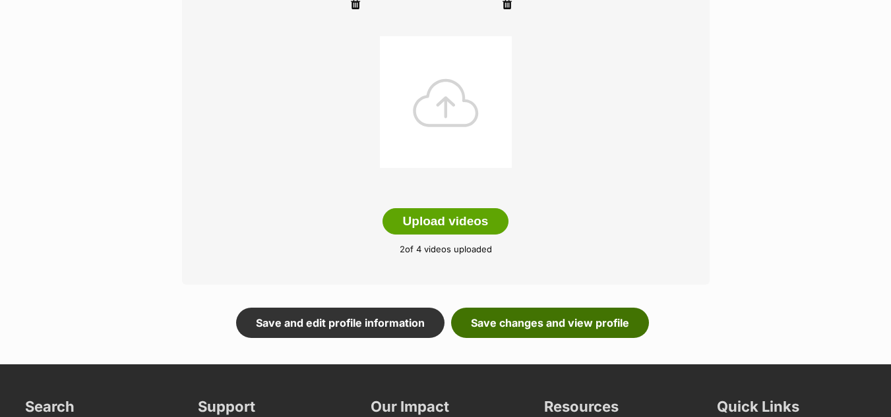
click at [541, 308] on link "Save changes and view profile" at bounding box center [550, 323] width 198 height 30
